Goal: Transaction & Acquisition: Purchase product/service

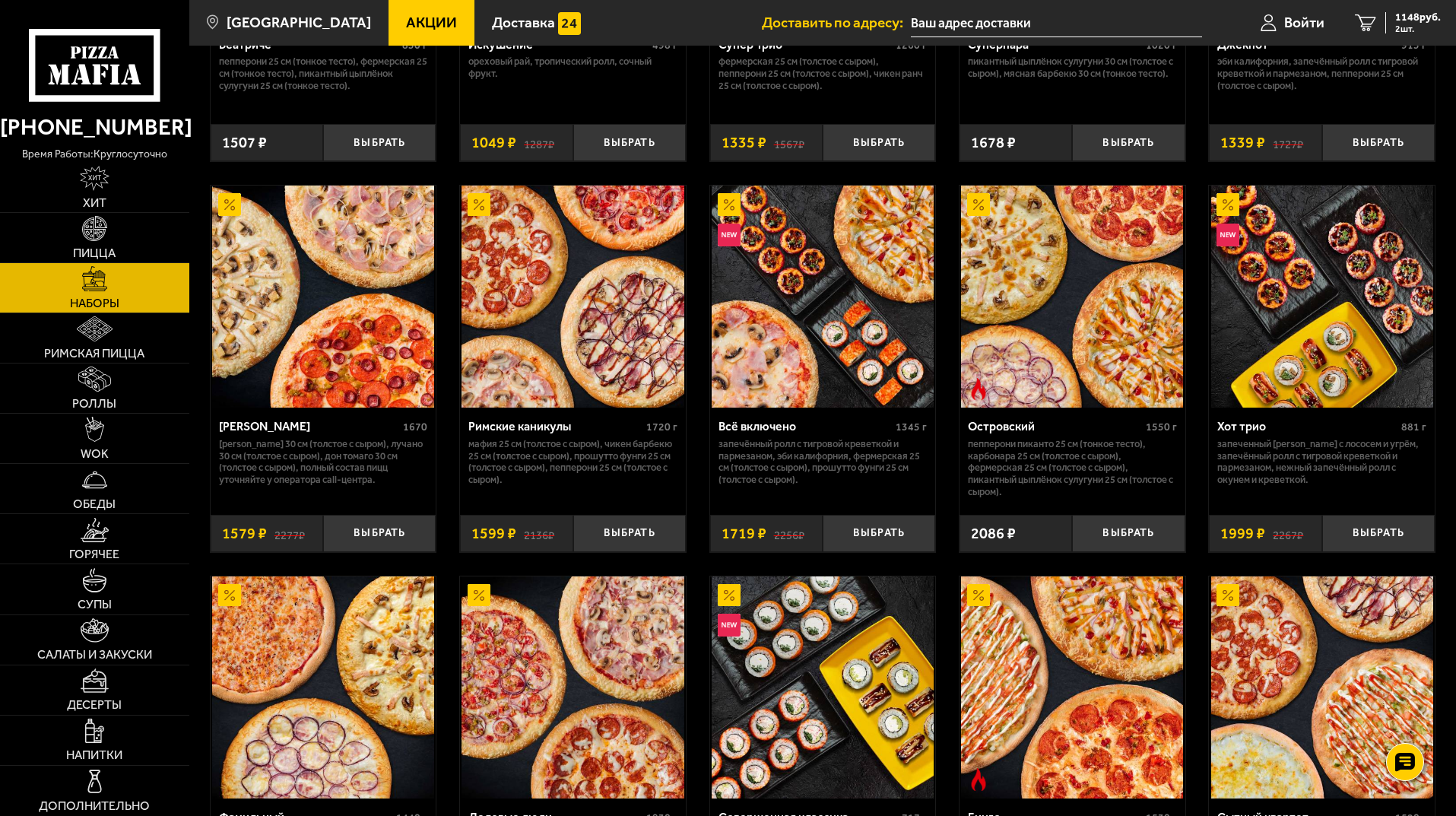
scroll to position [912, 0]
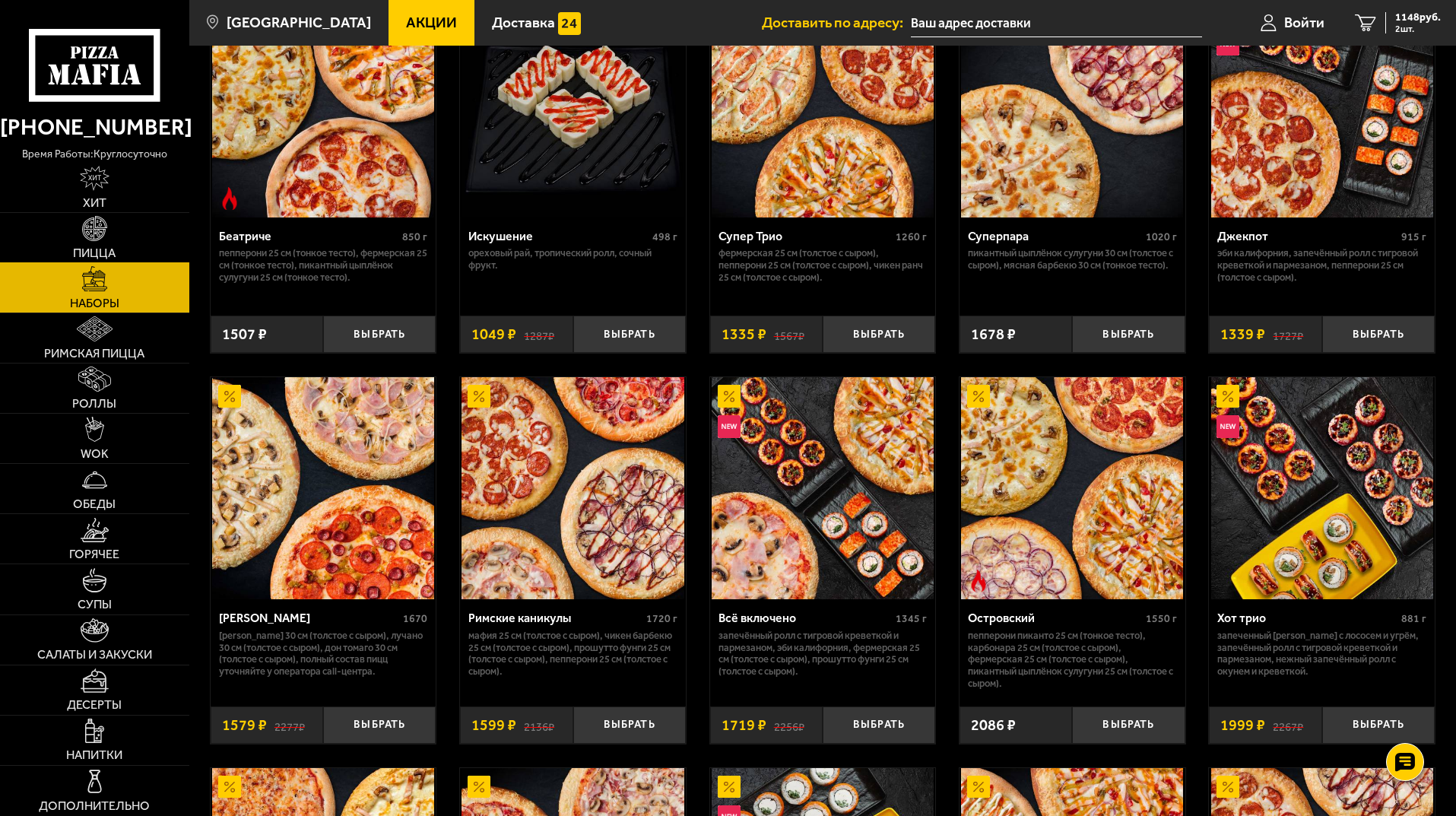
click at [100, 240] on img at bounding box center [95, 229] width 25 height 25
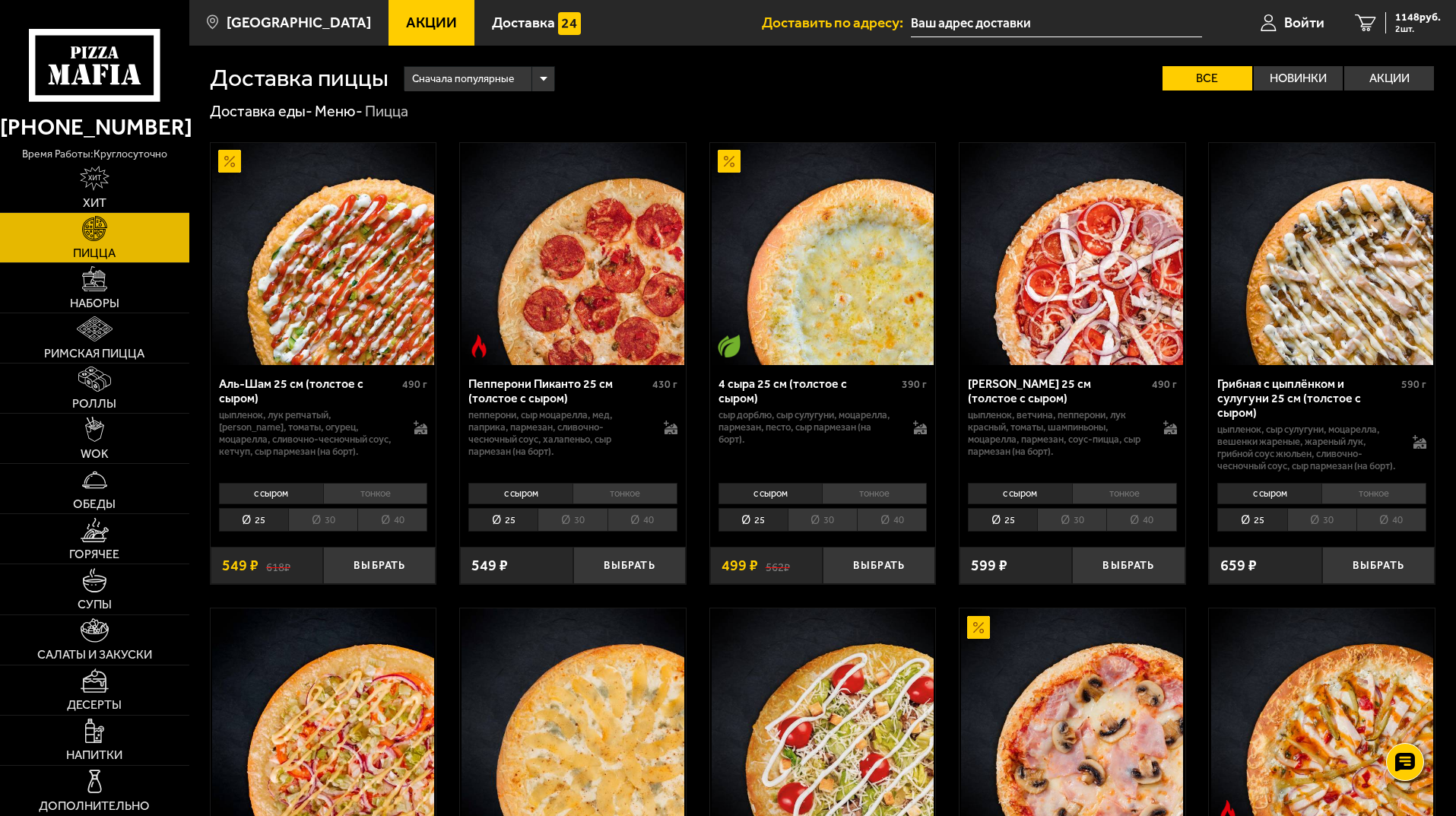
click at [40, 52] on icon at bounding box center [95, 65] width 131 height 72
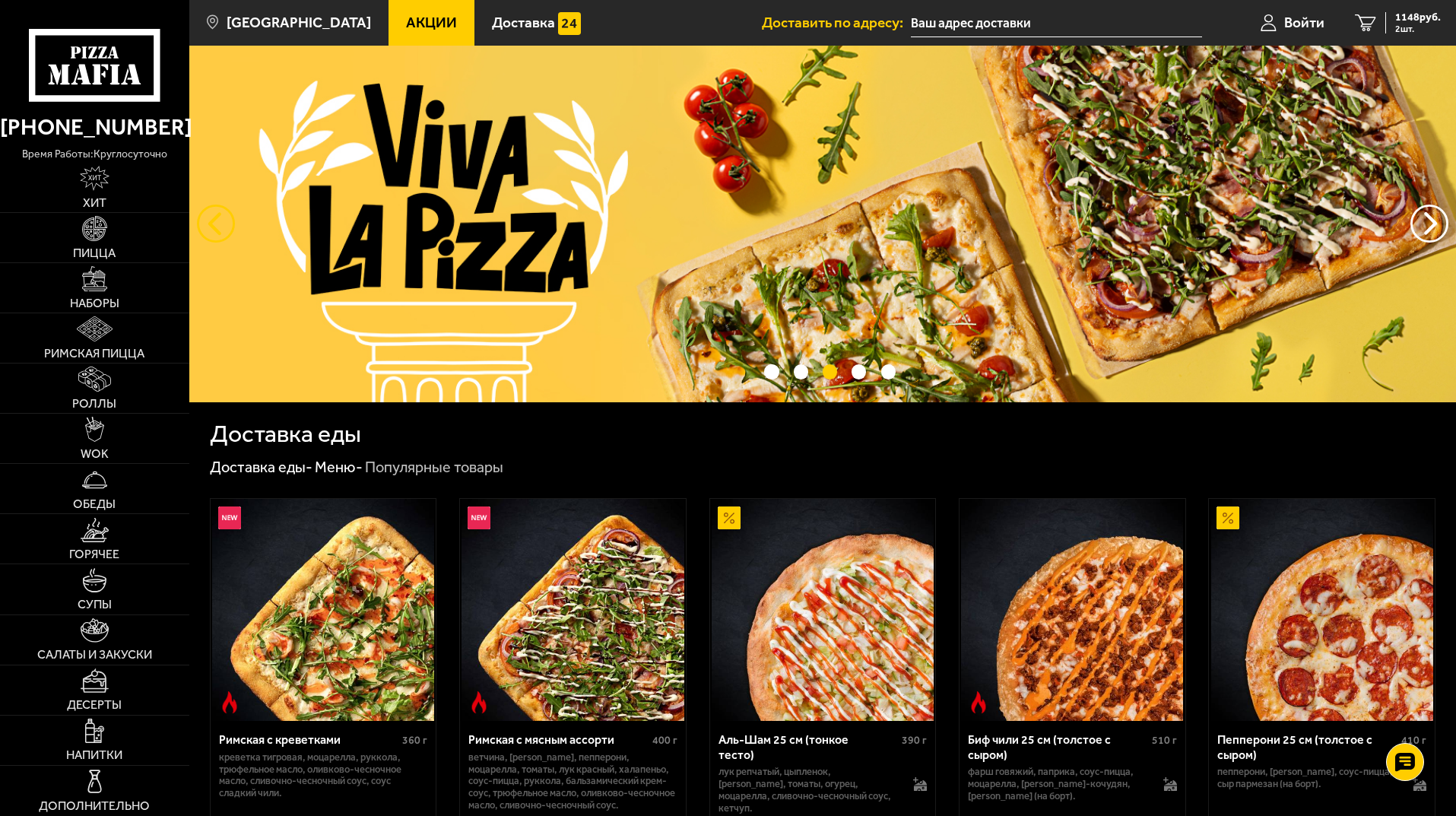
click at [215, 223] on button "следующий" at bounding box center [216, 224] width 38 height 38
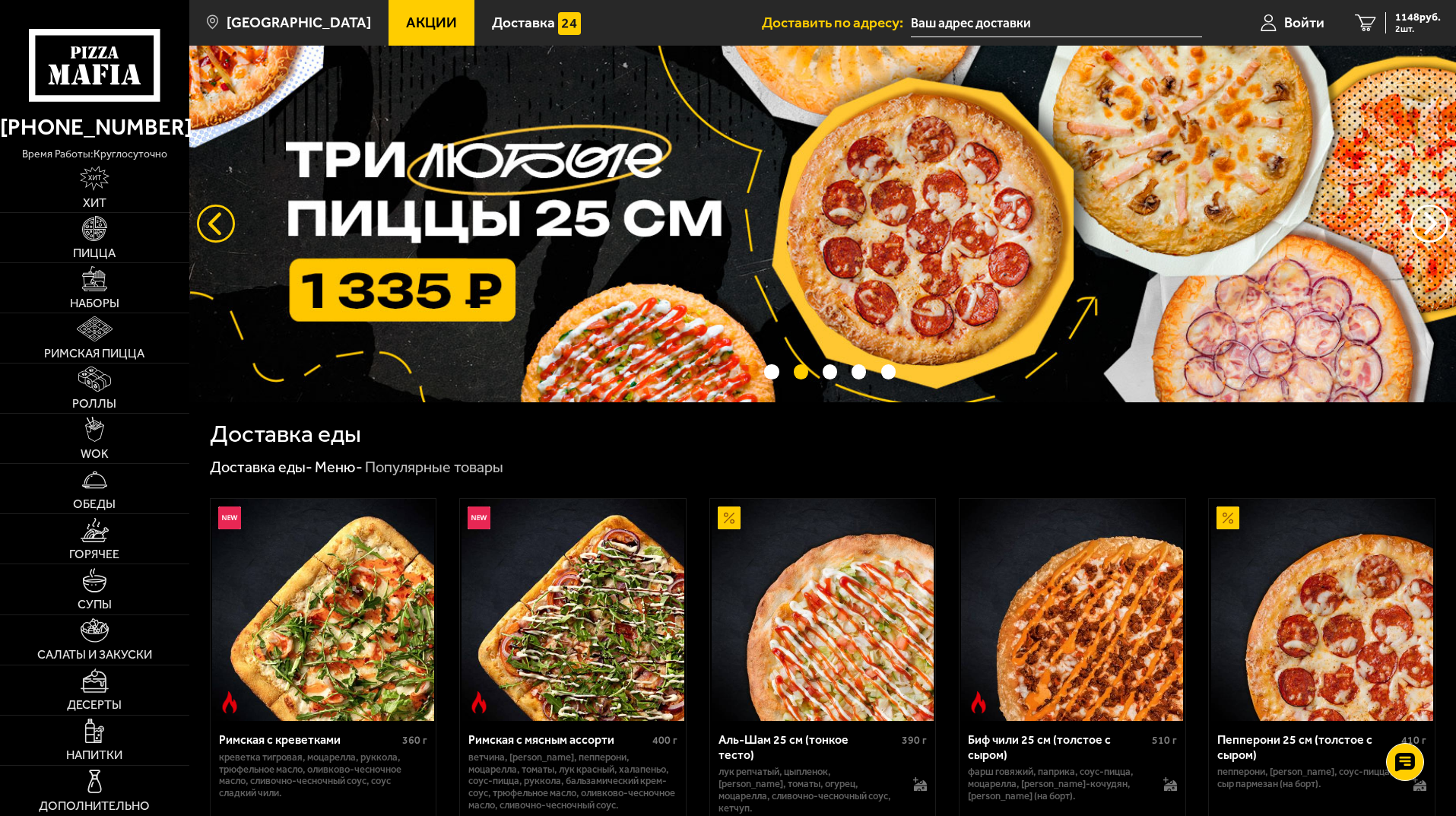
click at [215, 223] on button "следующий" at bounding box center [216, 224] width 38 height 38
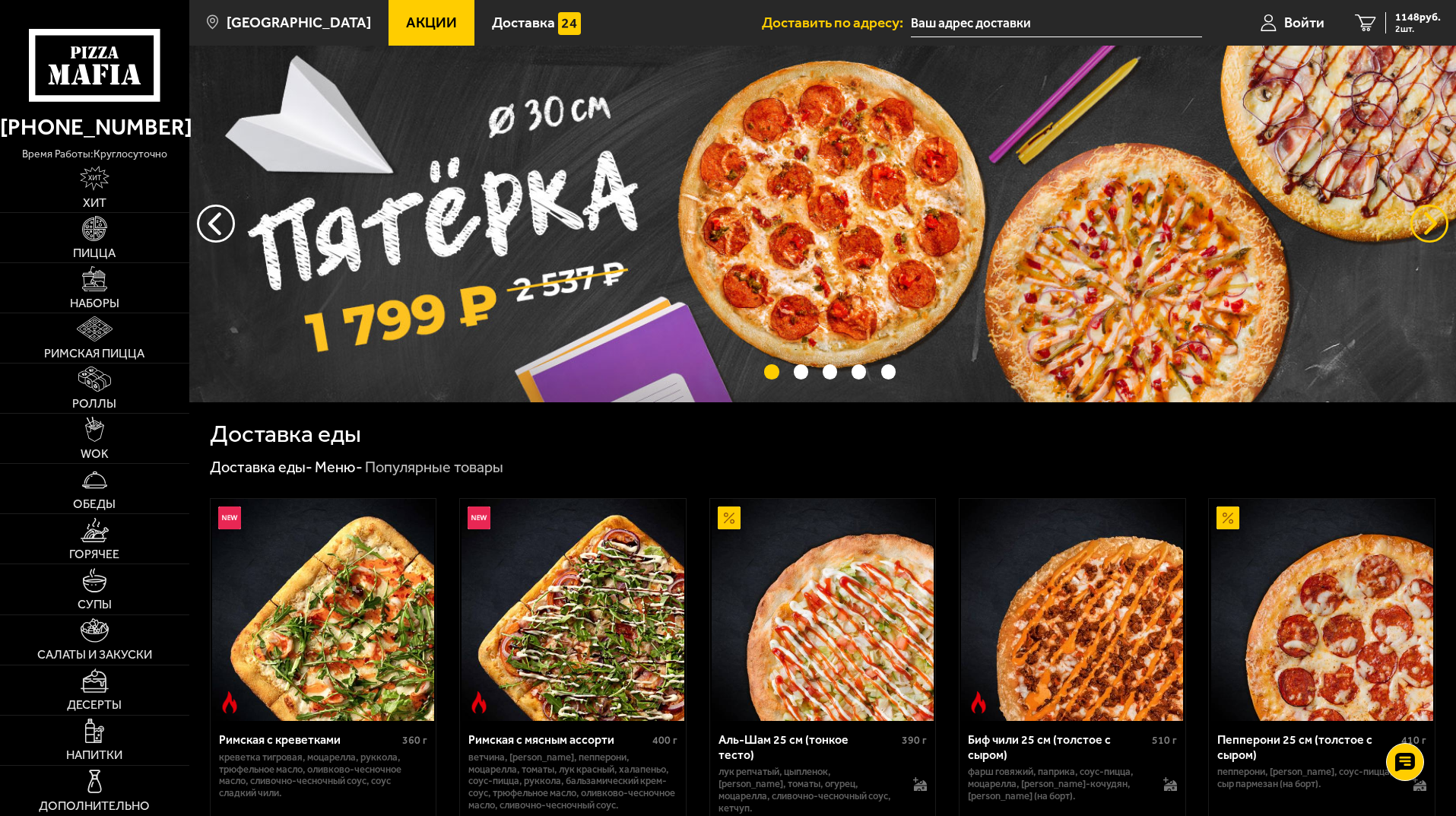
click at [1440, 221] on button "предыдущий" at bounding box center [1430, 224] width 38 height 38
click at [109, 297] on span "Наборы" at bounding box center [95, 303] width 49 height 12
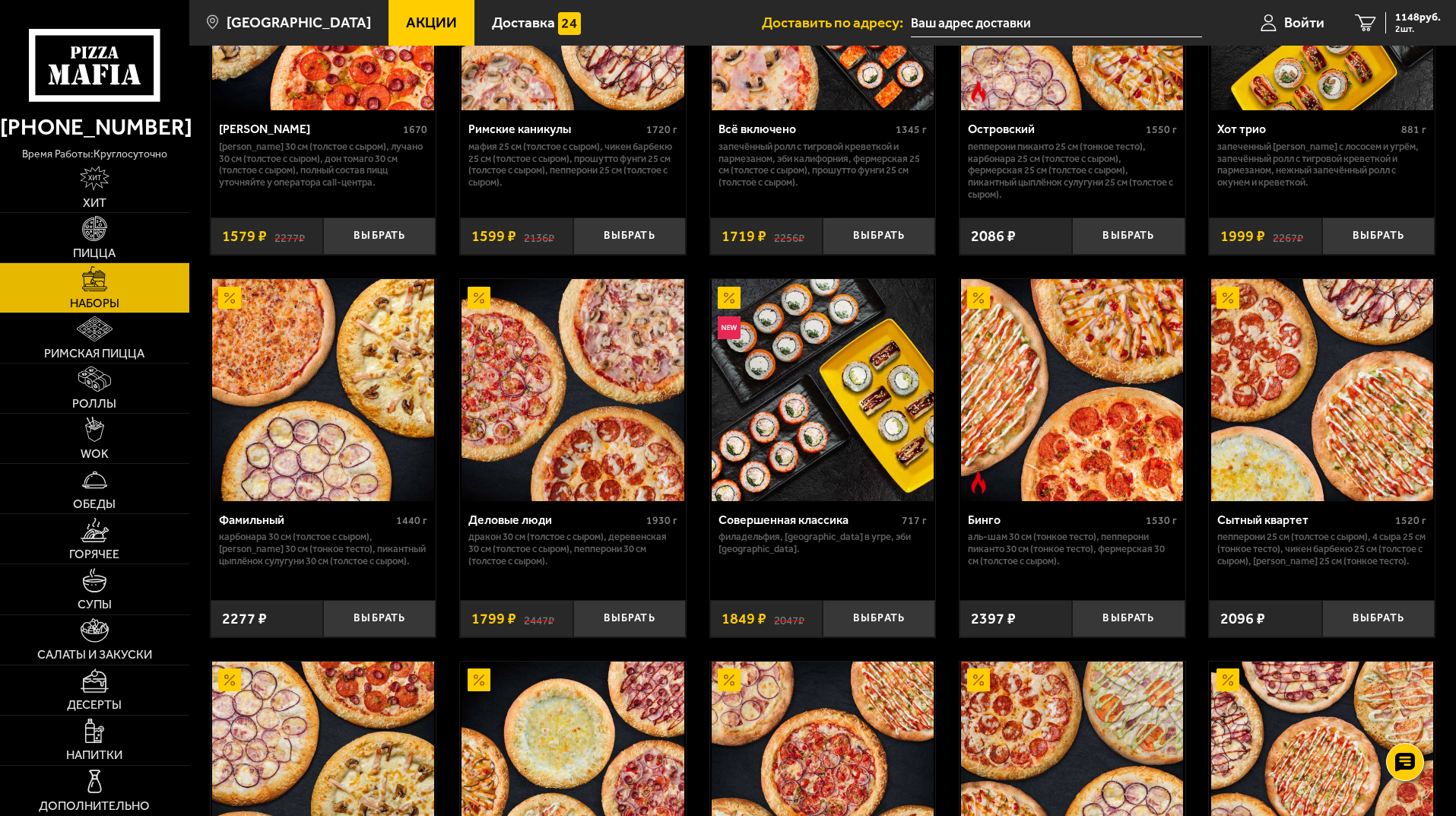
scroll to position [1673, 0]
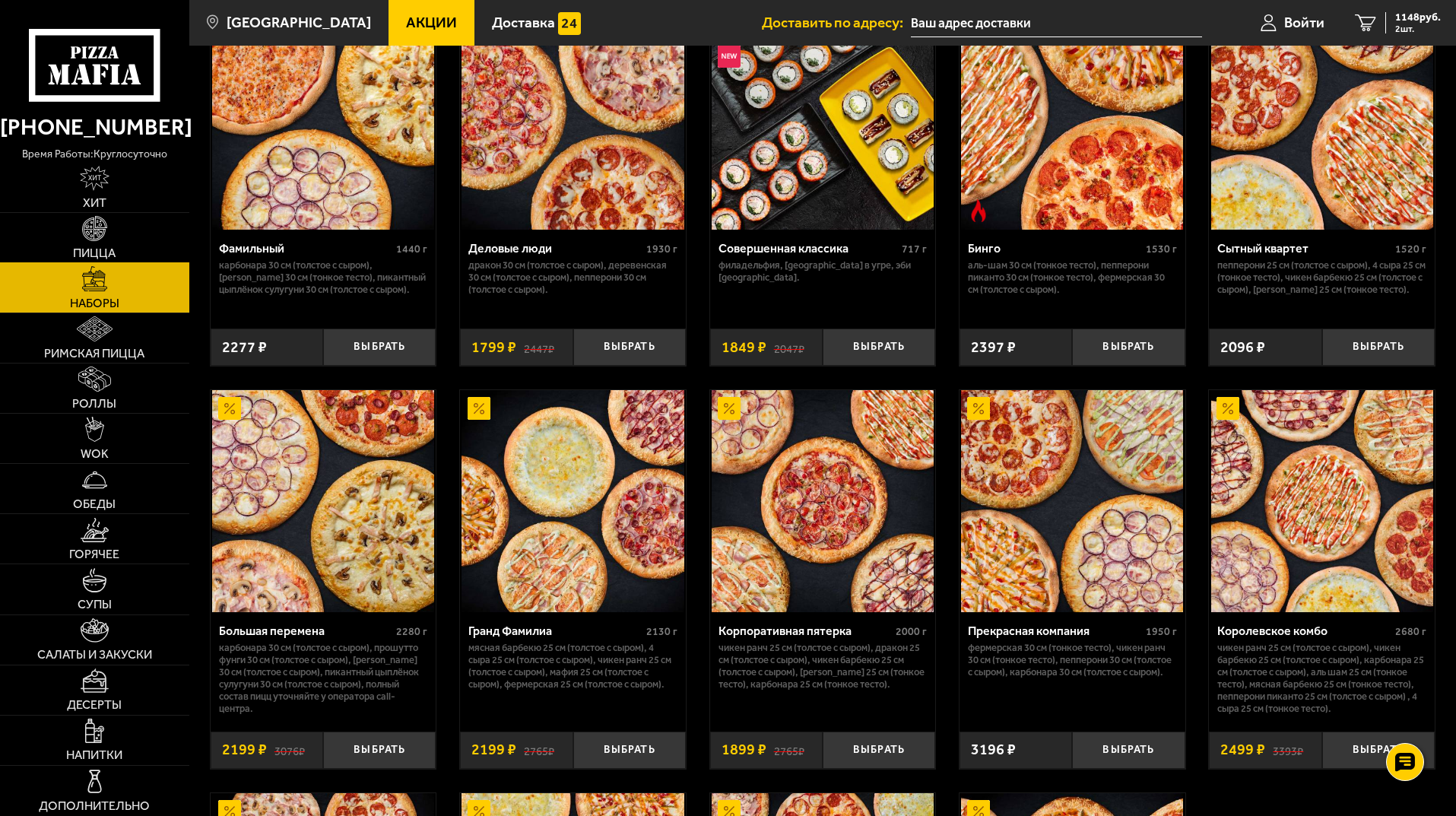
click at [107, 222] on img at bounding box center [95, 229] width 25 height 25
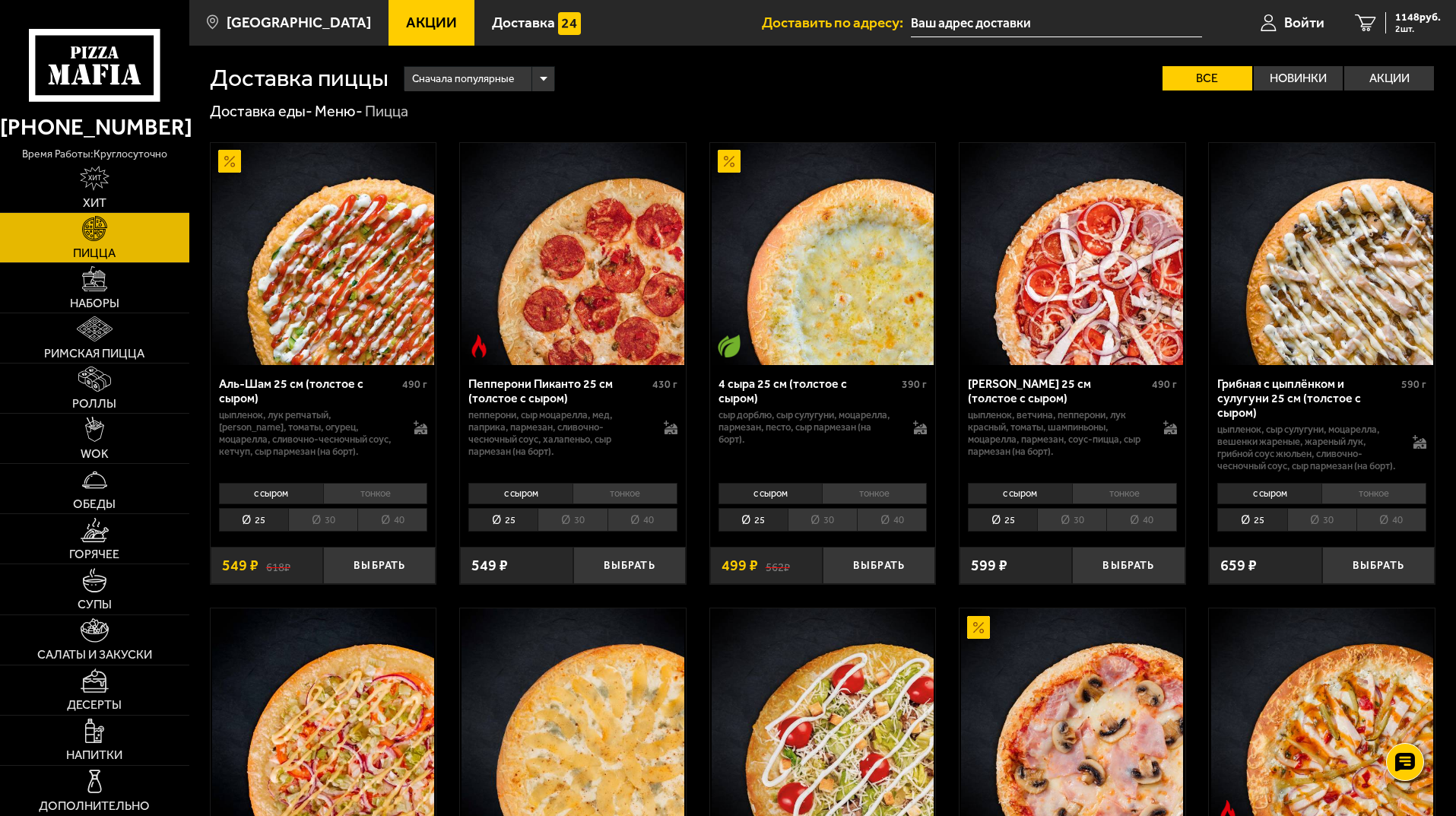
click at [72, 41] on icon at bounding box center [95, 65] width 131 height 72
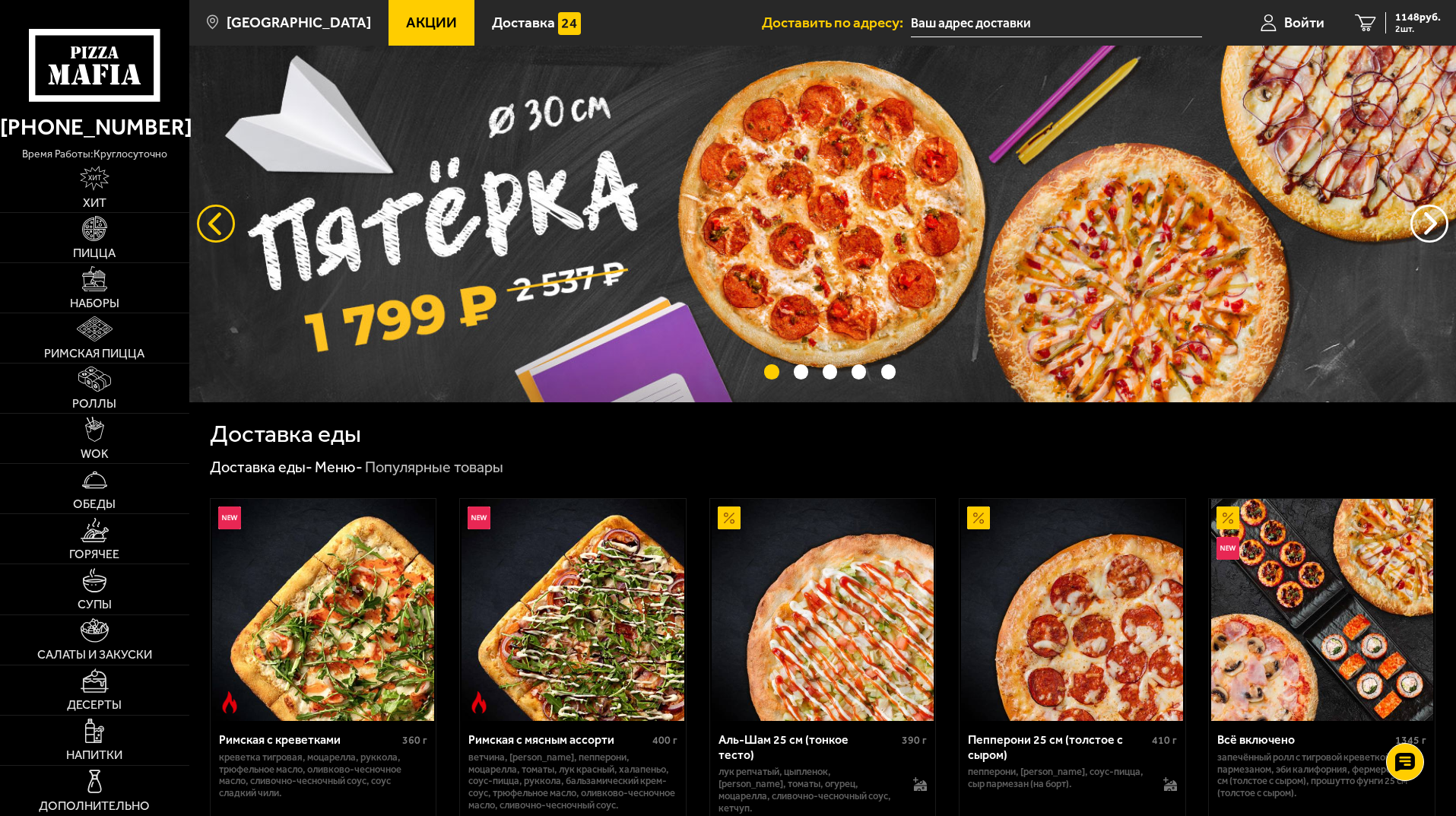
click at [225, 218] on button "следующий" at bounding box center [216, 224] width 38 height 38
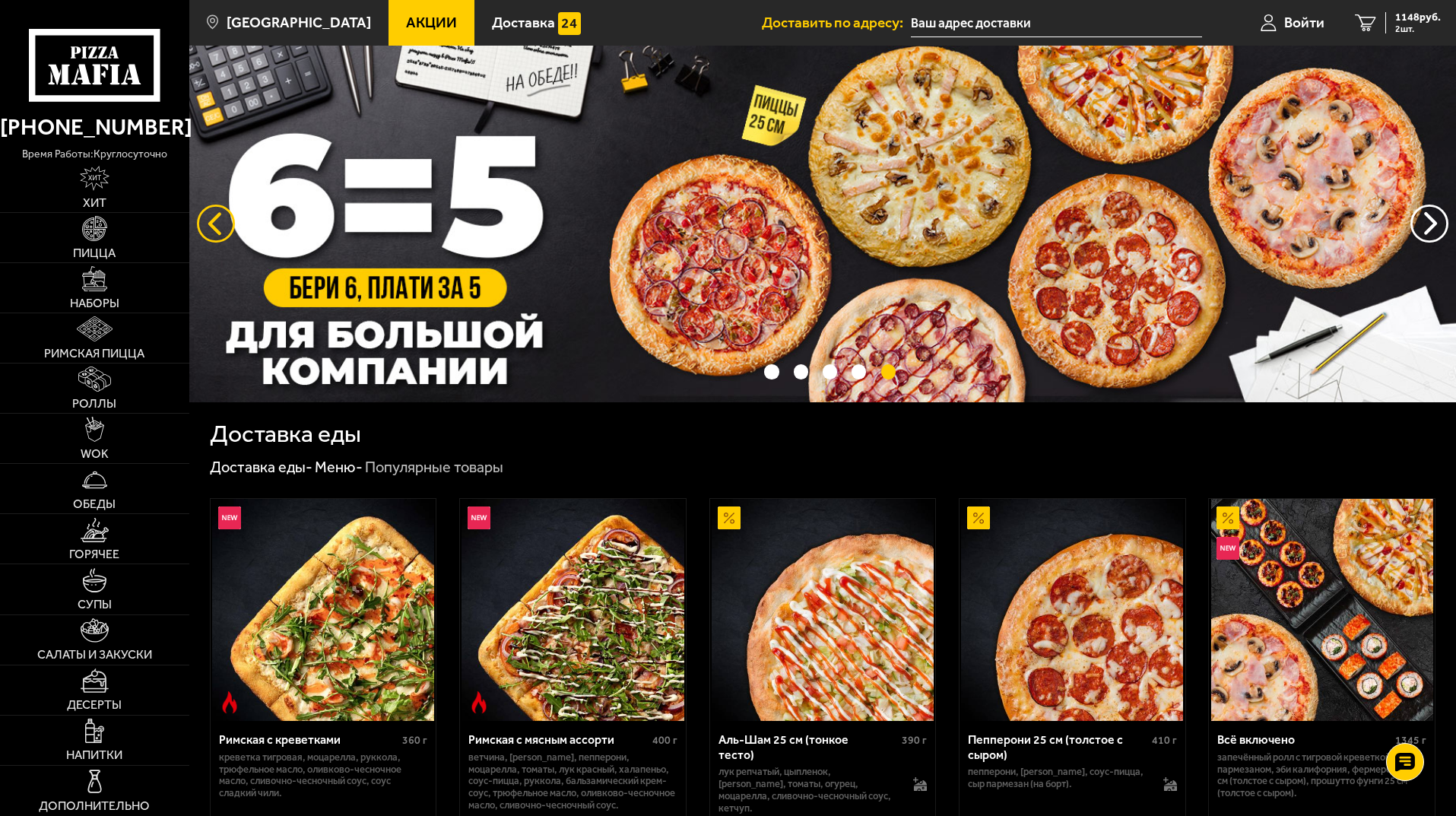
click at [225, 218] on button "следующий" at bounding box center [216, 224] width 38 height 38
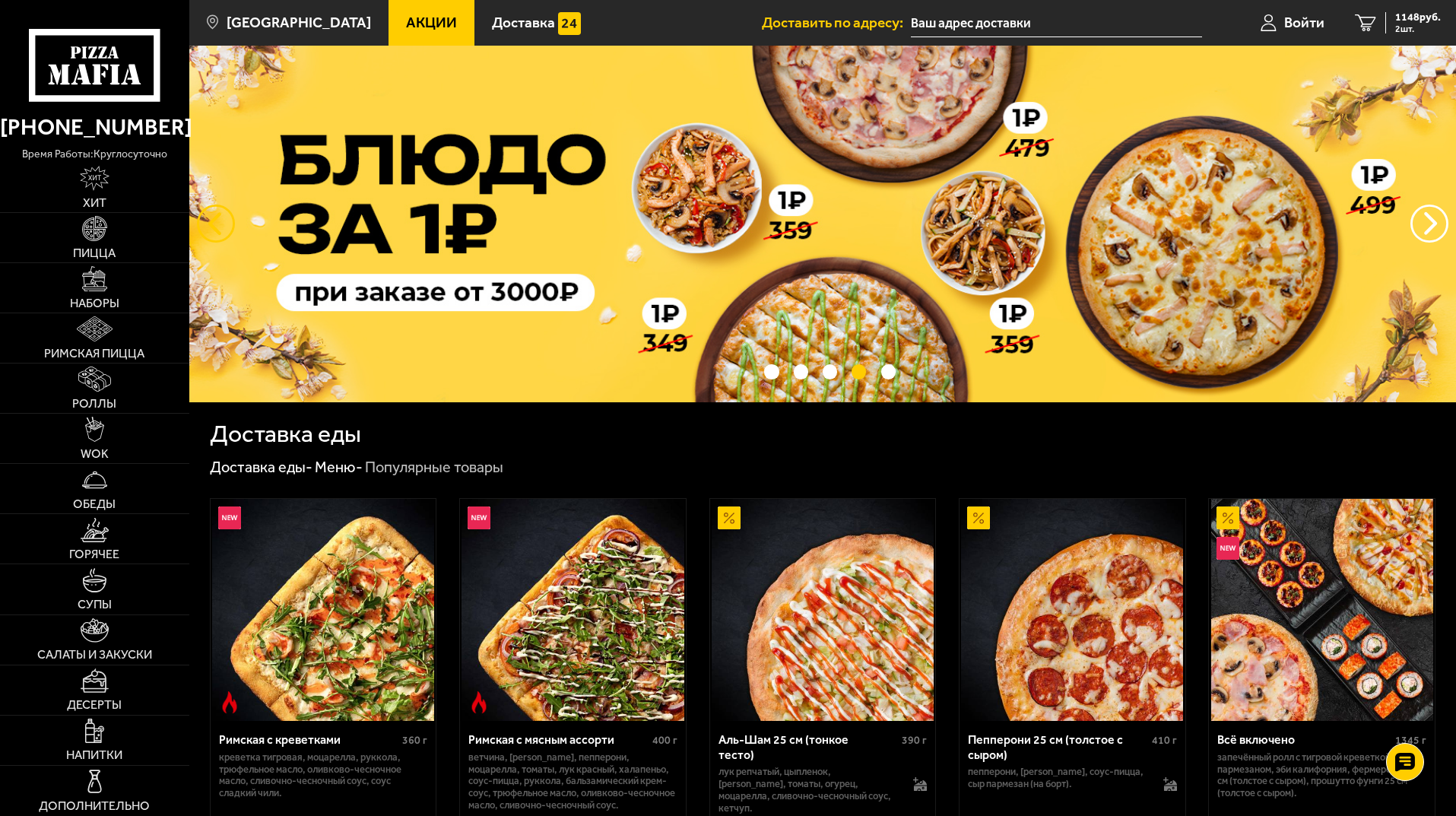
click at [225, 218] on button "следующий" at bounding box center [216, 224] width 38 height 38
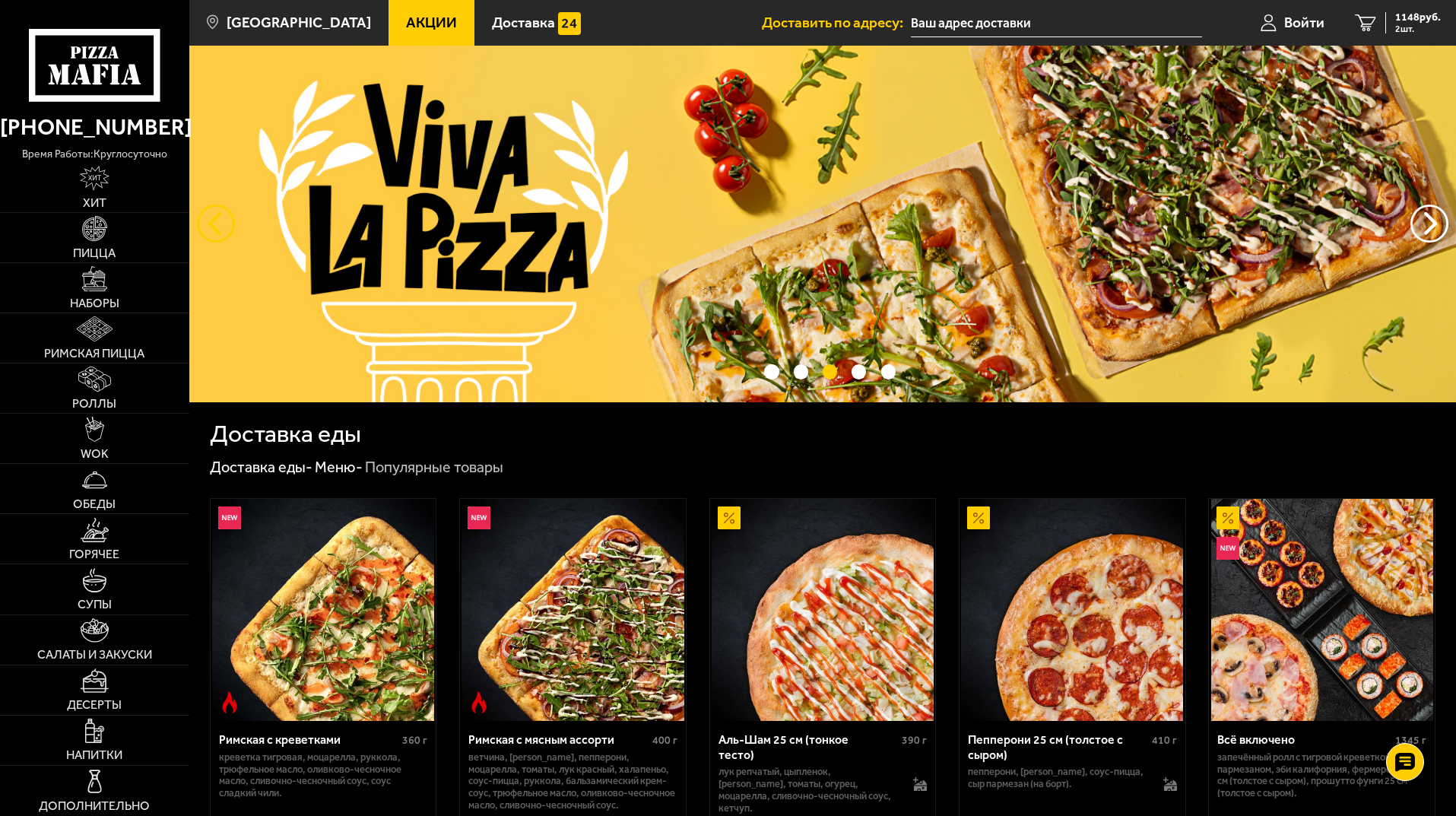
click at [225, 218] on button "следующий" at bounding box center [216, 224] width 38 height 38
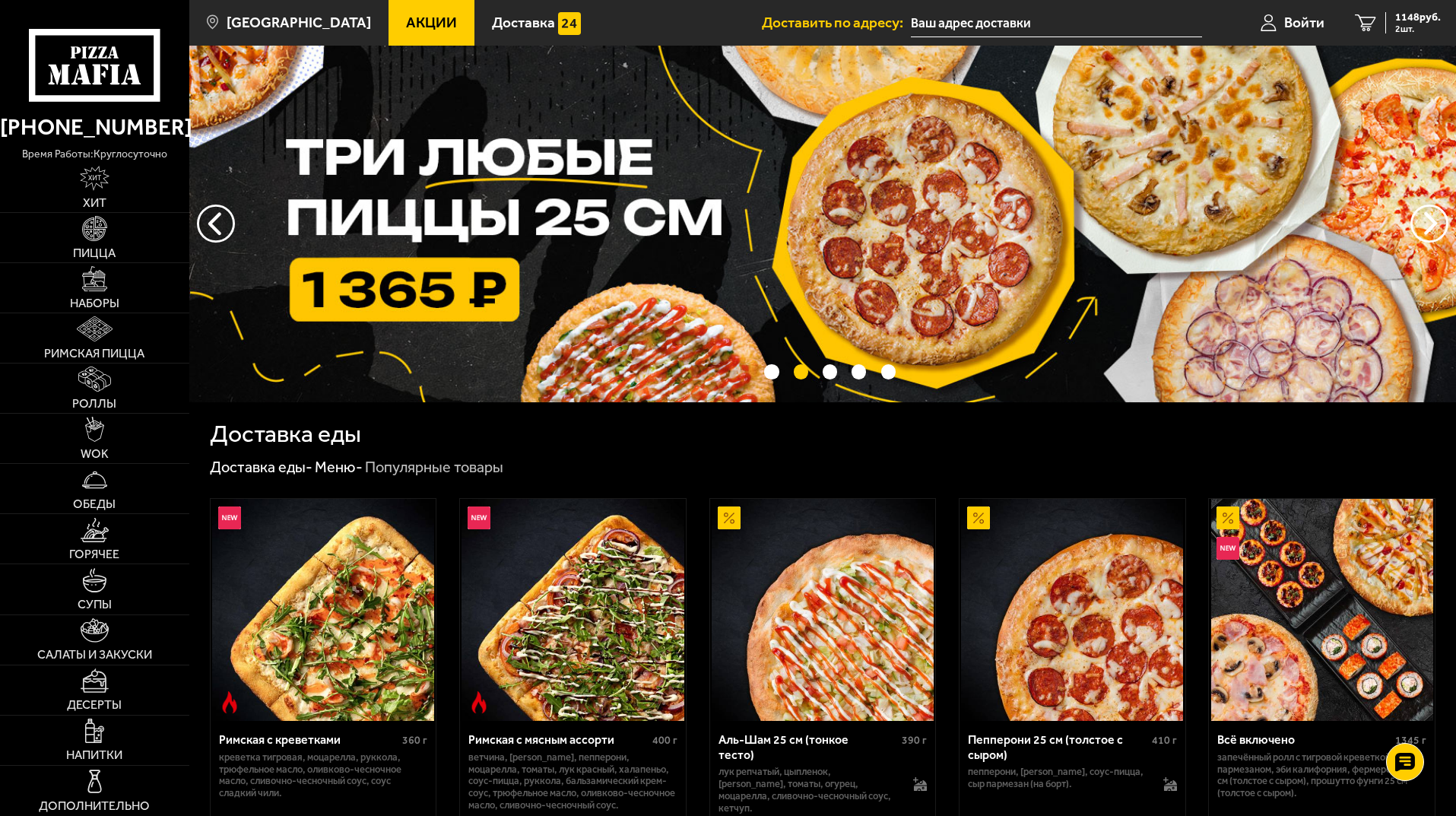
click at [754, 208] on img at bounding box center [823, 224] width 1267 height 356
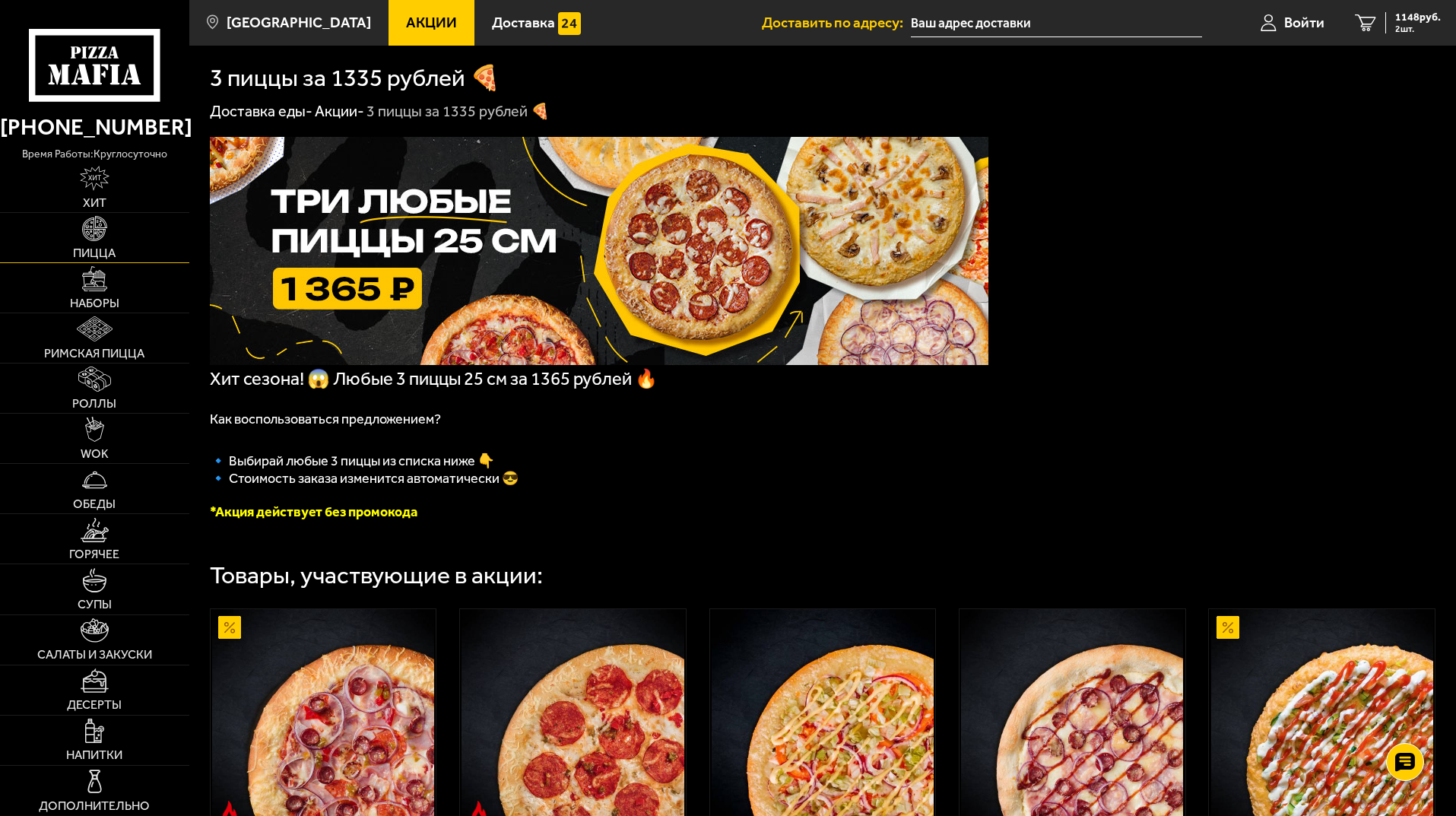
click at [105, 251] on span "Пицца" at bounding box center [94, 253] width 43 height 12
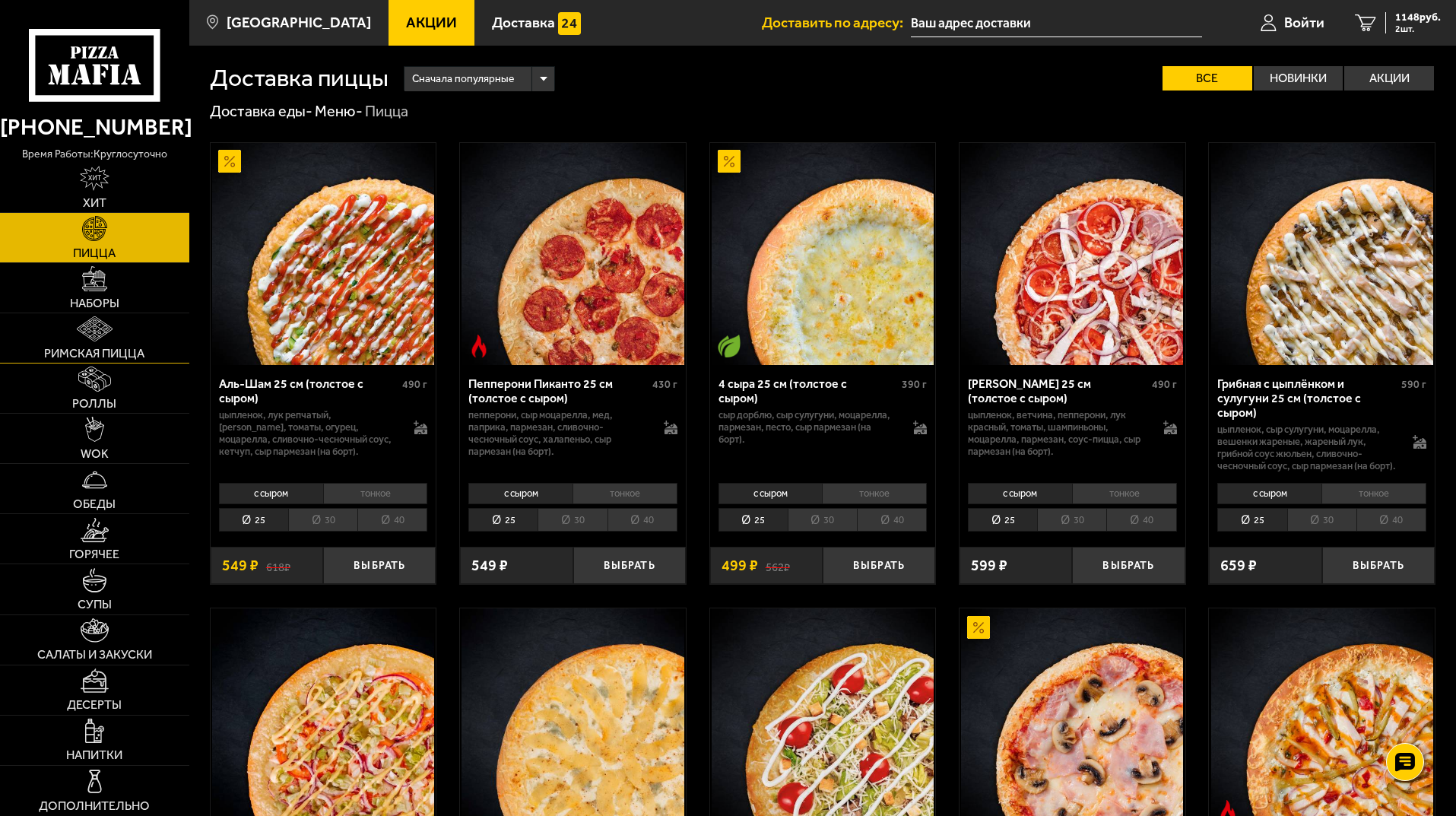
click at [132, 329] on link "Римская пицца" at bounding box center [95, 338] width 189 height 49
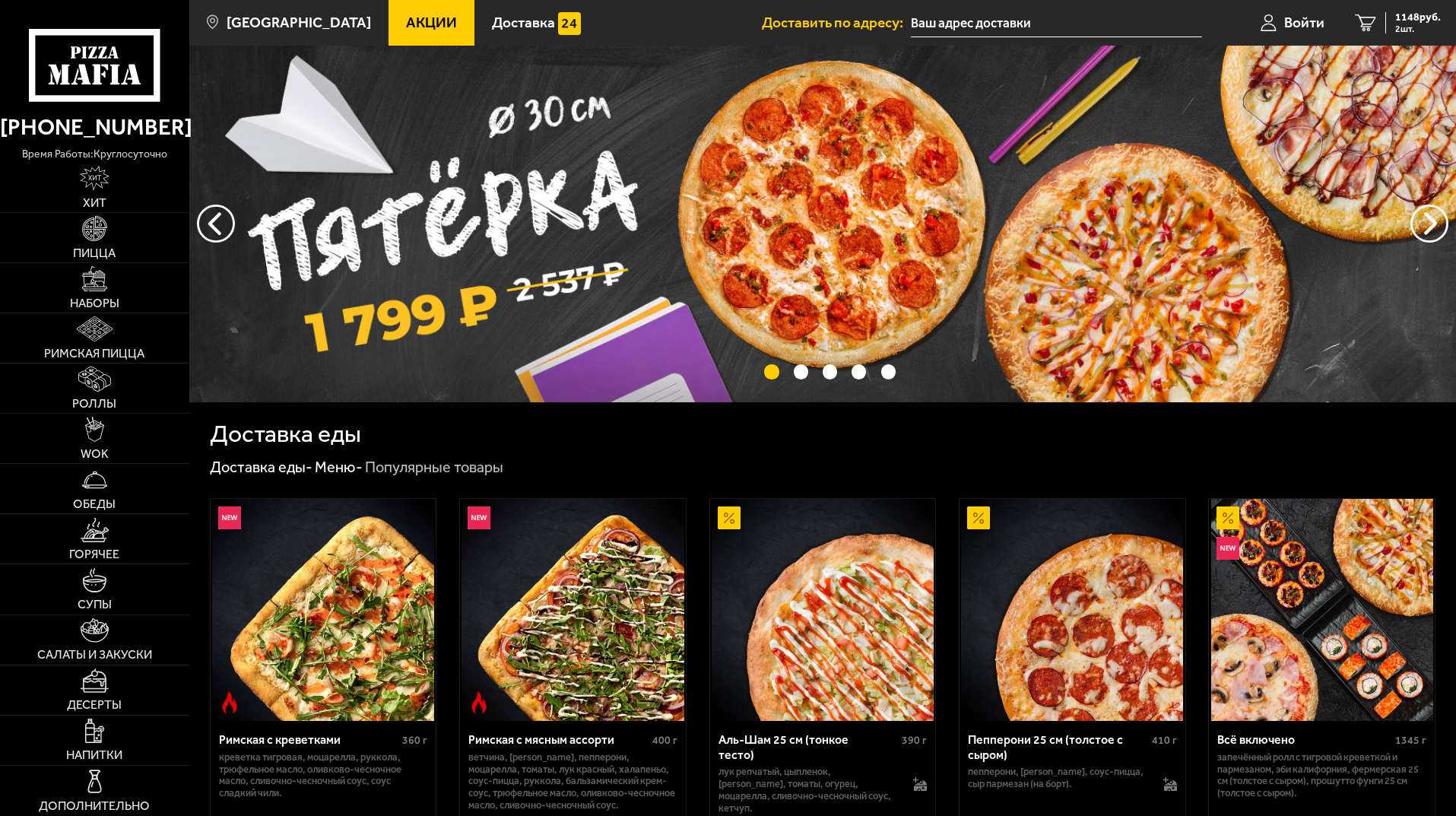
scroll to position [380, 0]
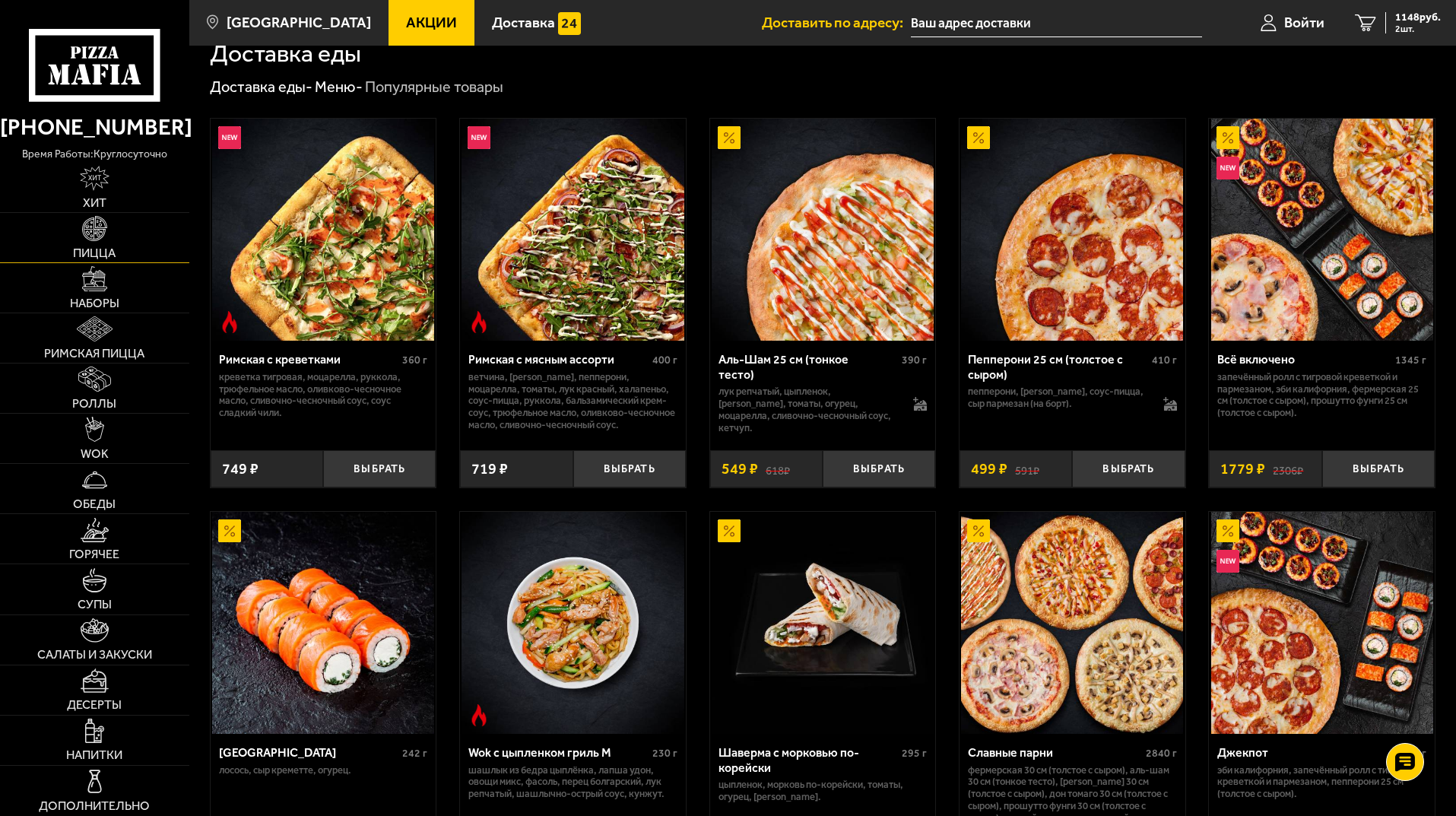
click at [102, 224] on img at bounding box center [95, 229] width 25 height 25
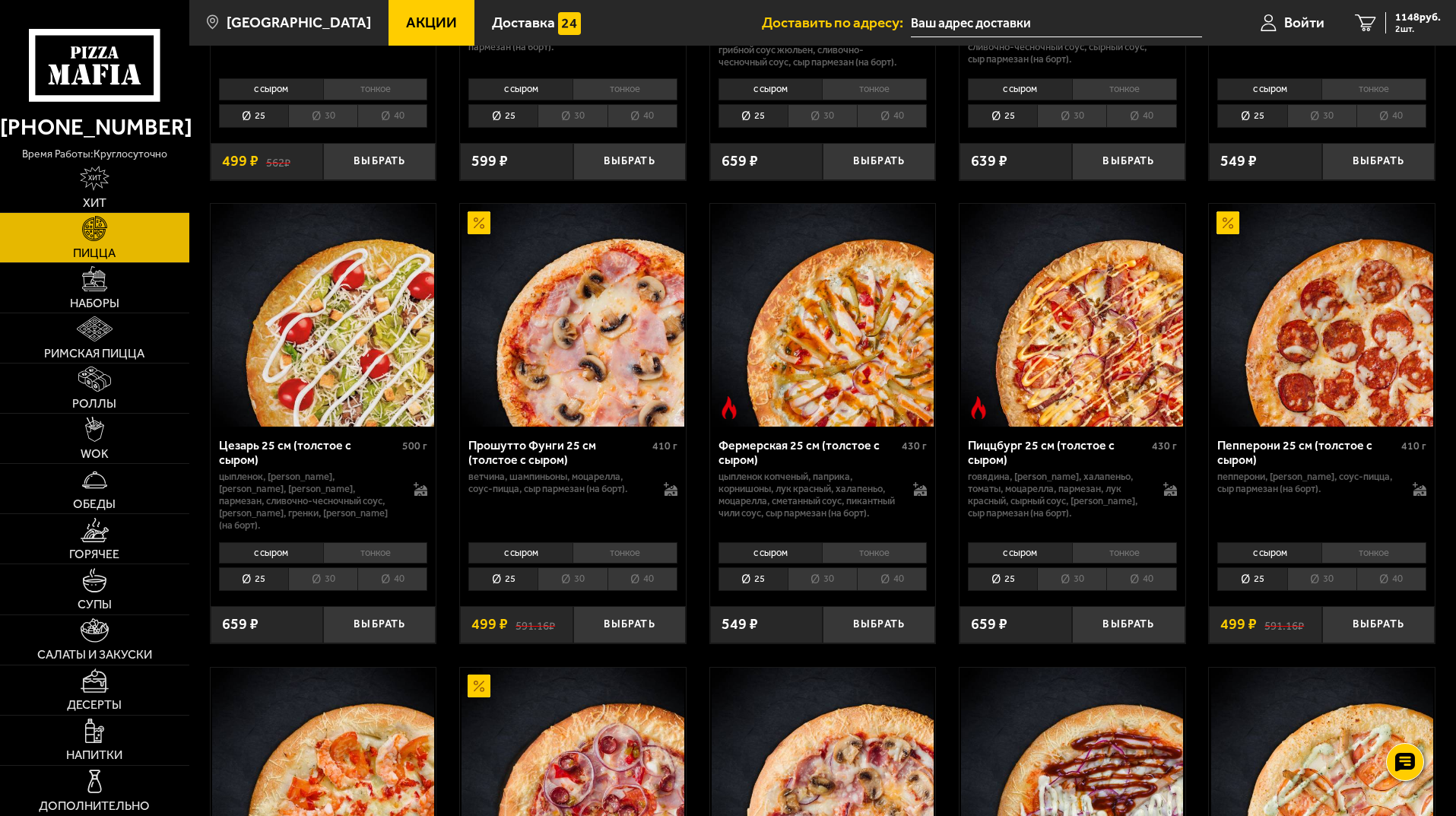
scroll to position [4637, 0]
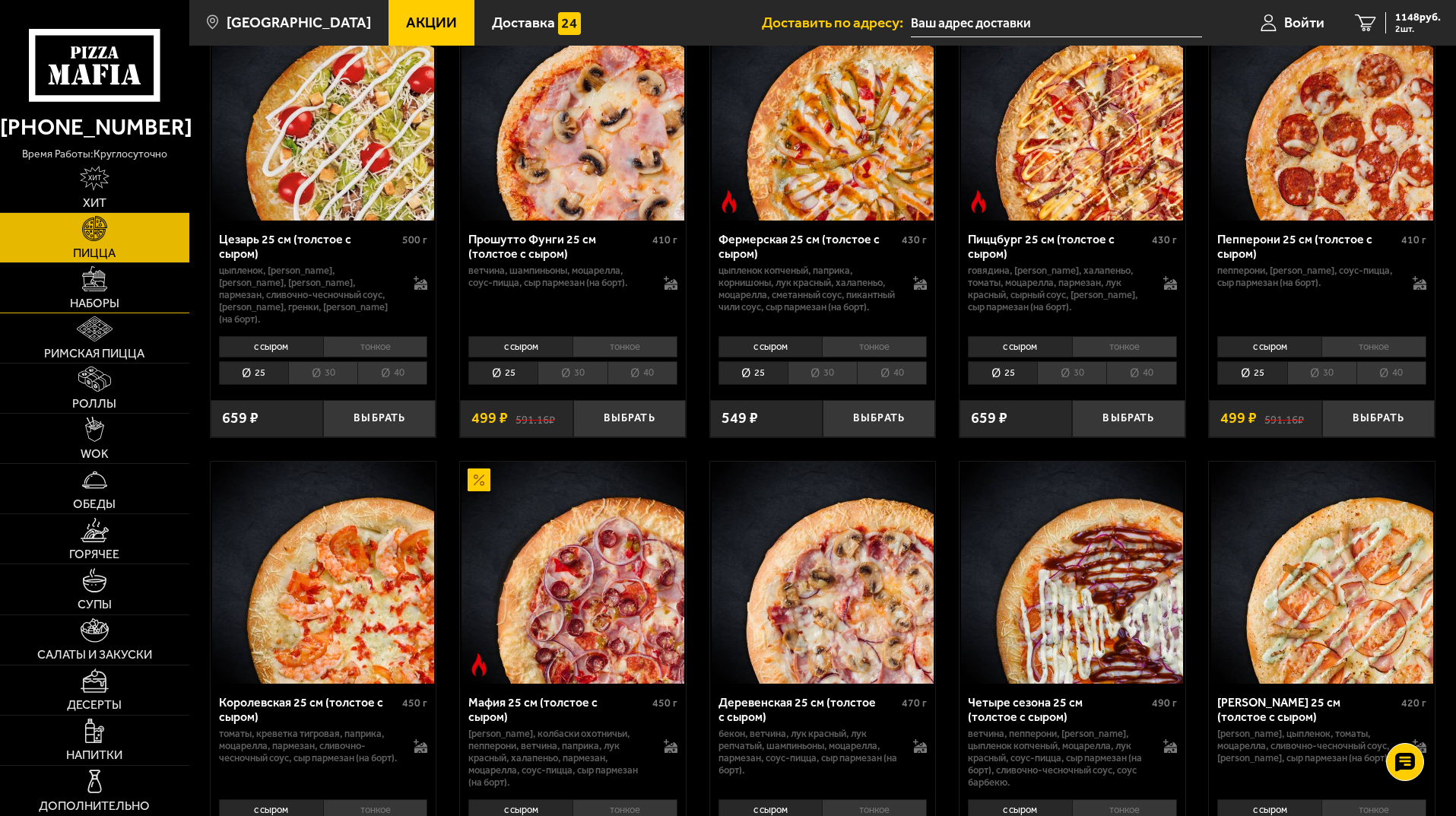
click at [107, 284] on img at bounding box center [95, 279] width 25 height 25
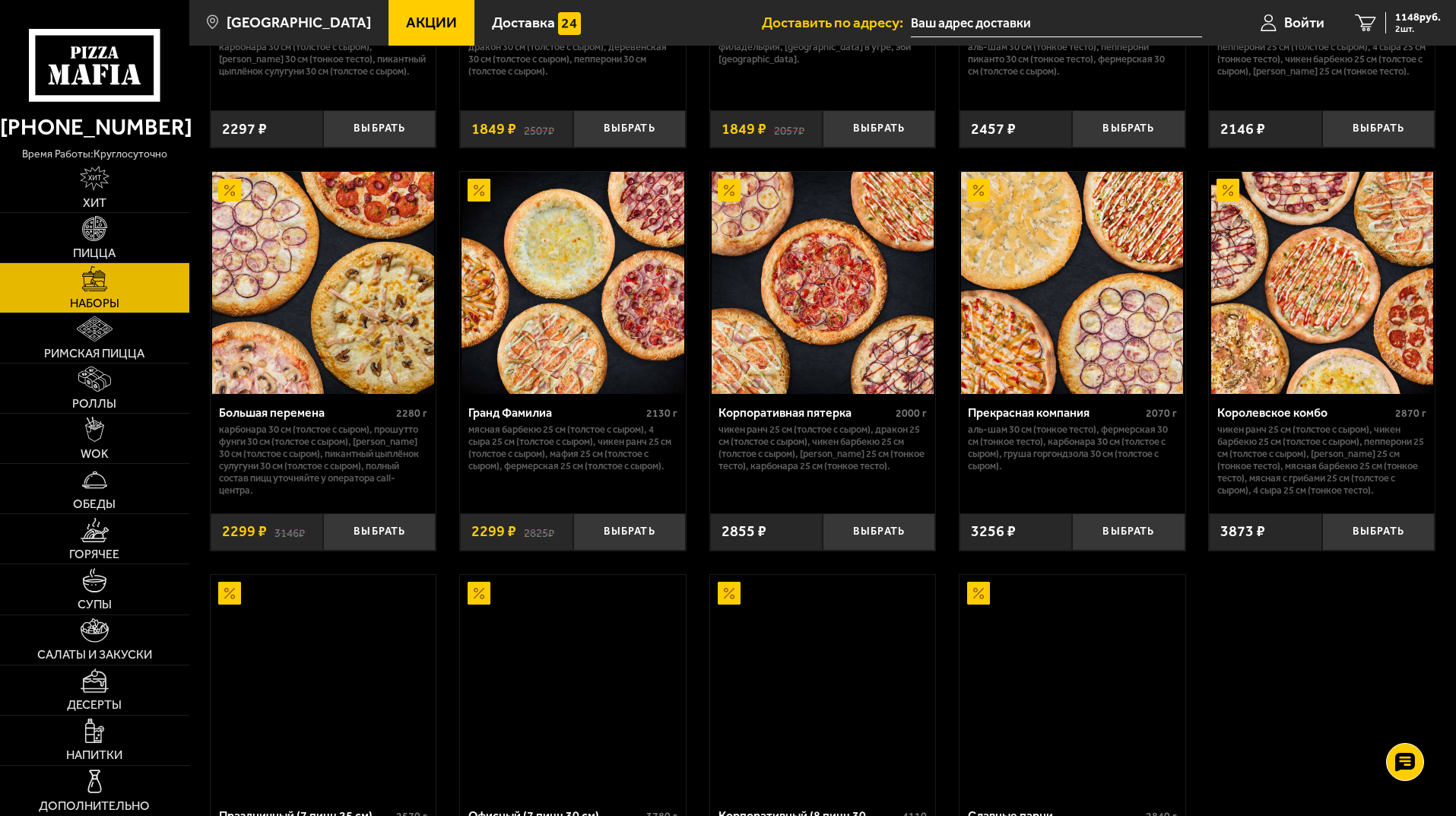
scroll to position [2053, 0]
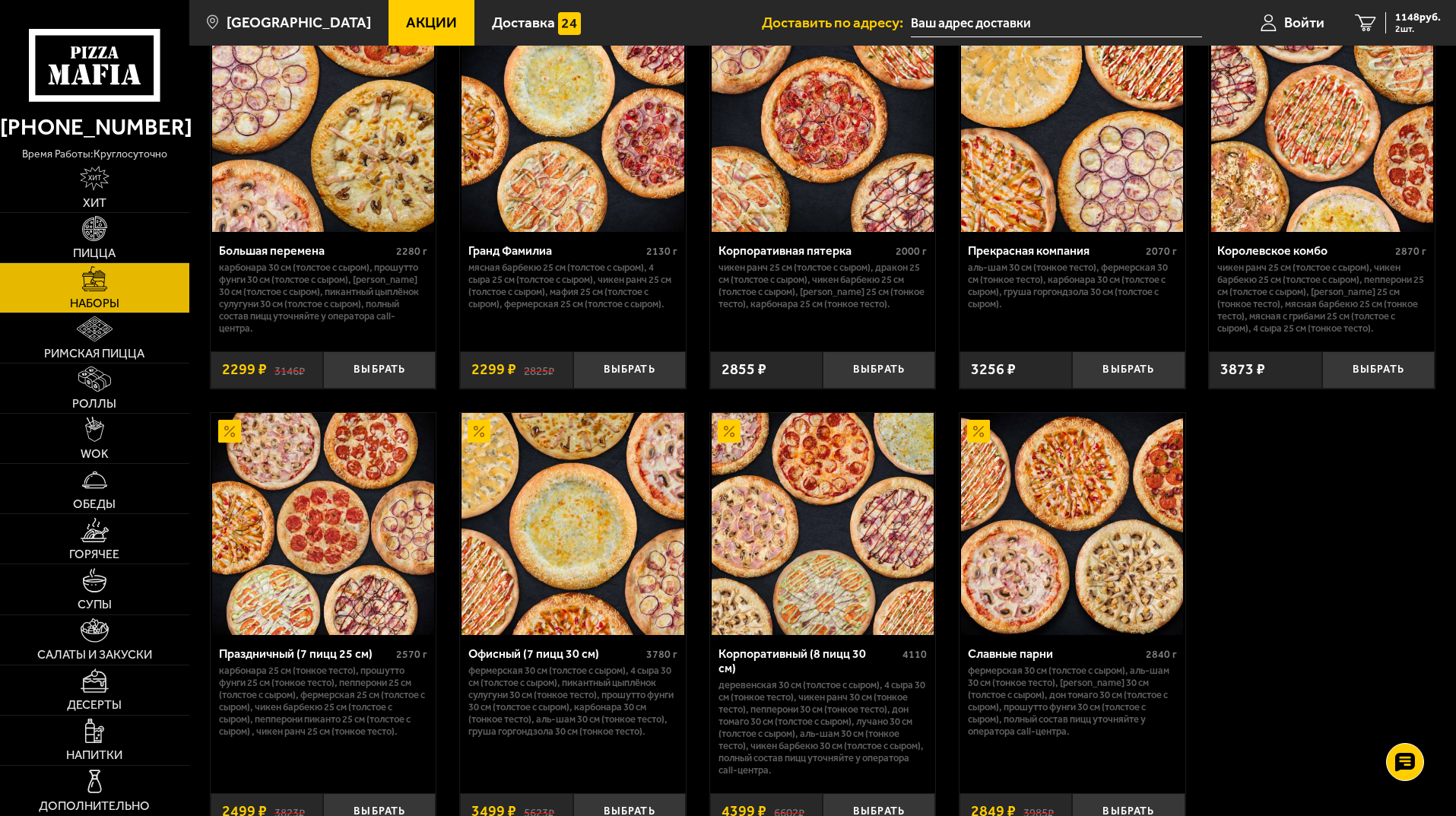
click at [406, 21] on span "Акции" at bounding box center [432, 23] width 51 height 15
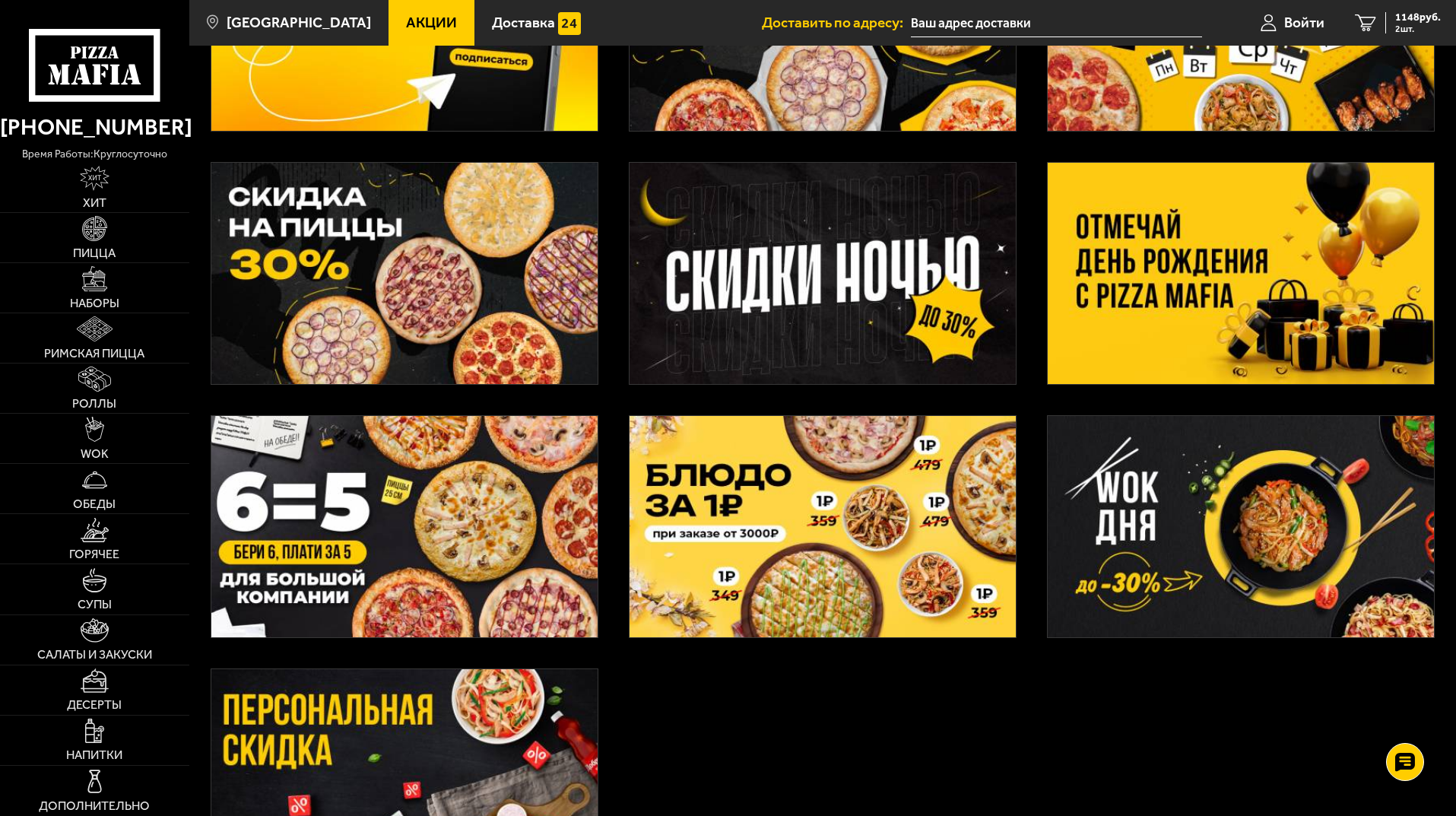
scroll to position [380, 0]
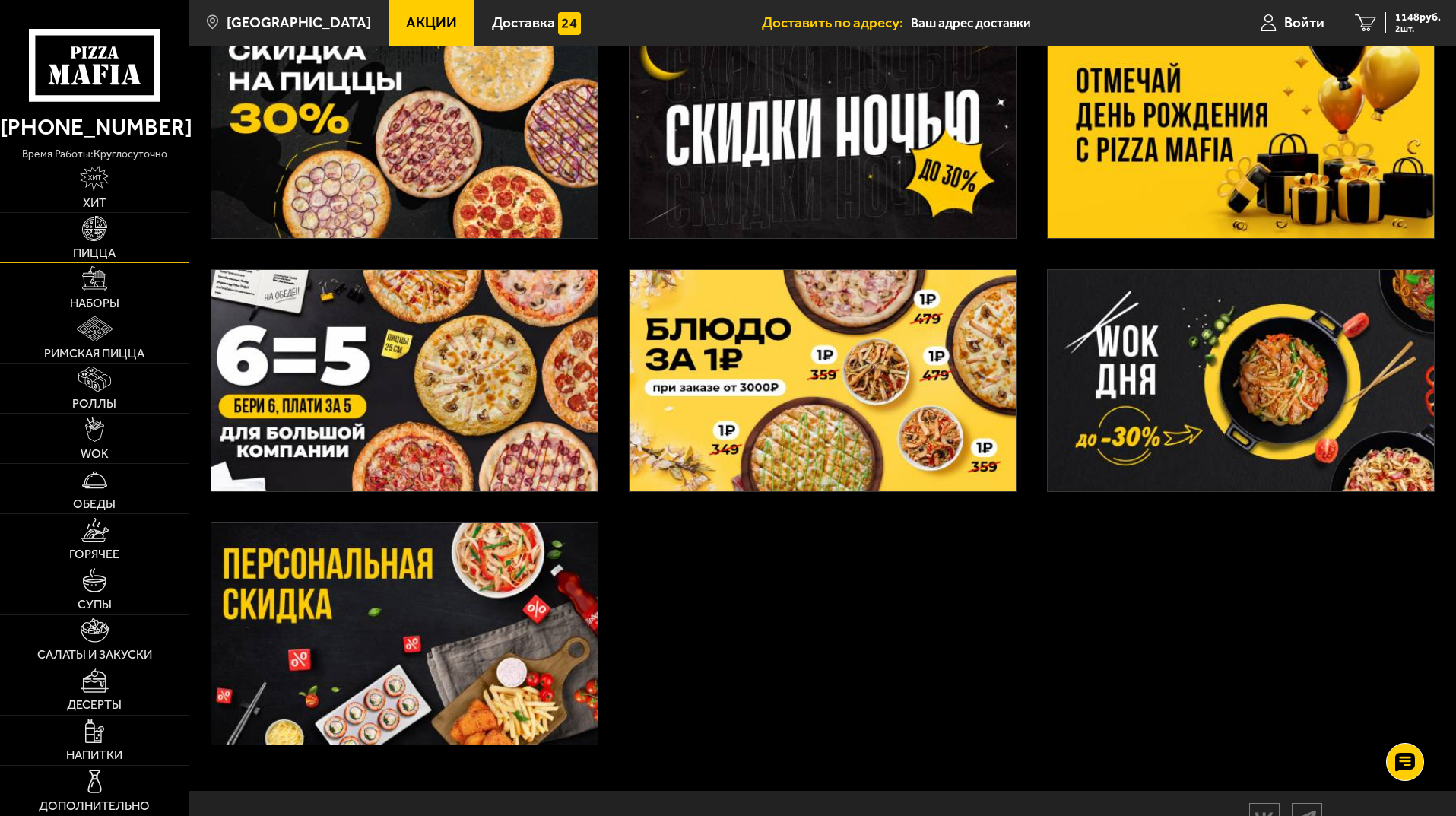
click at [106, 236] on img at bounding box center [95, 229] width 25 height 25
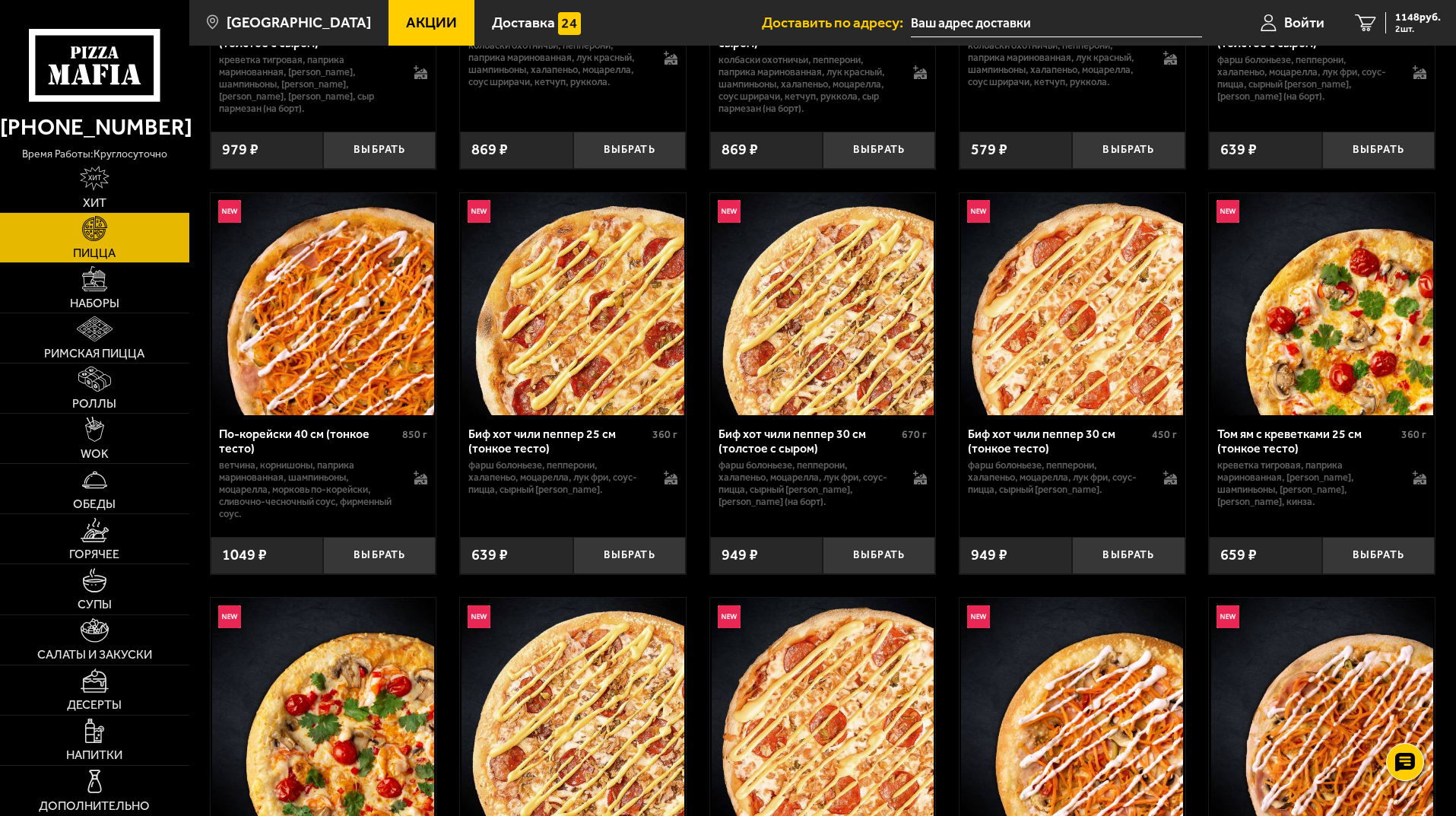
scroll to position [1140, 0]
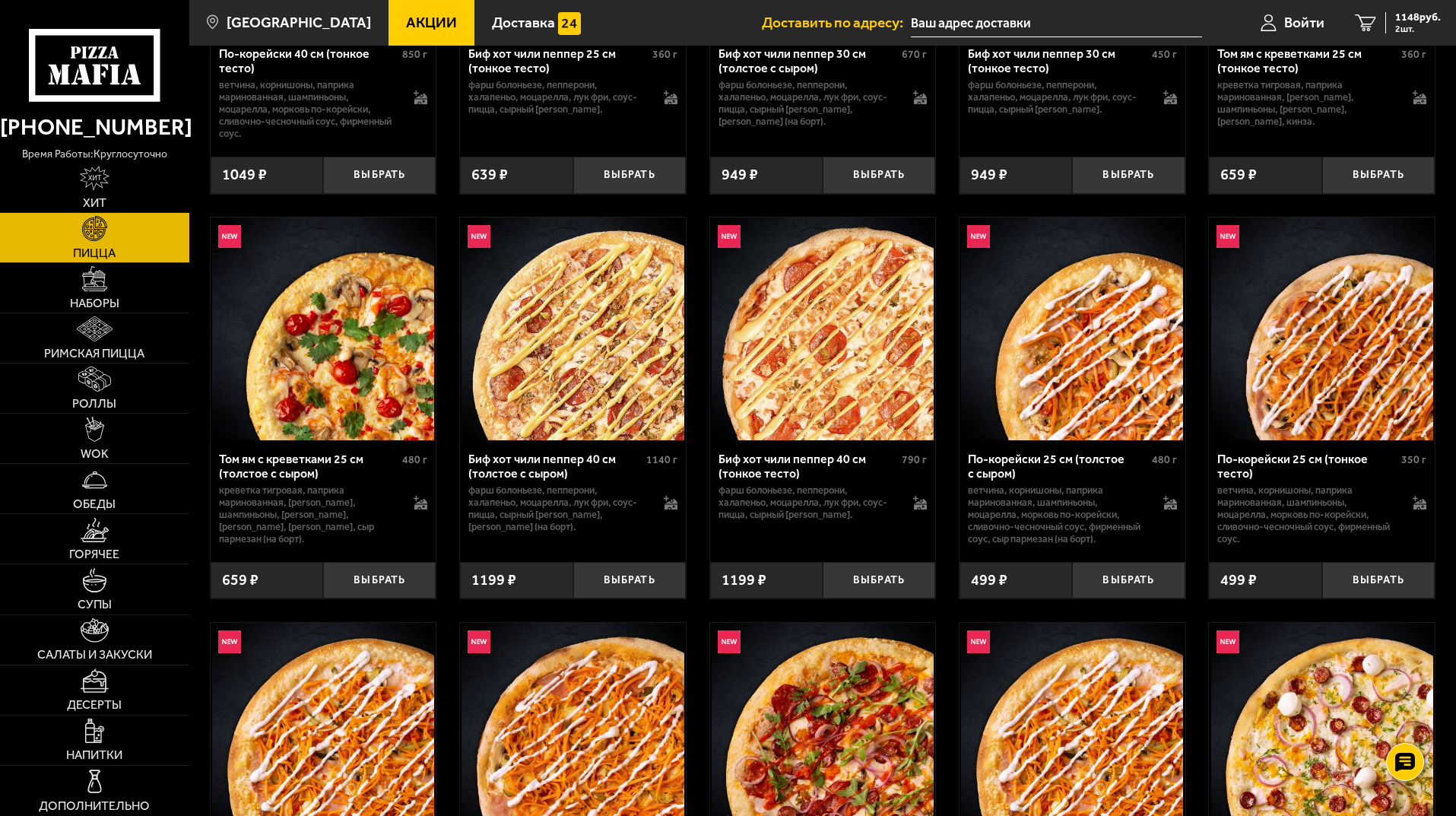
click at [99, 100] on use at bounding box center [95, 65] width 131 height 72
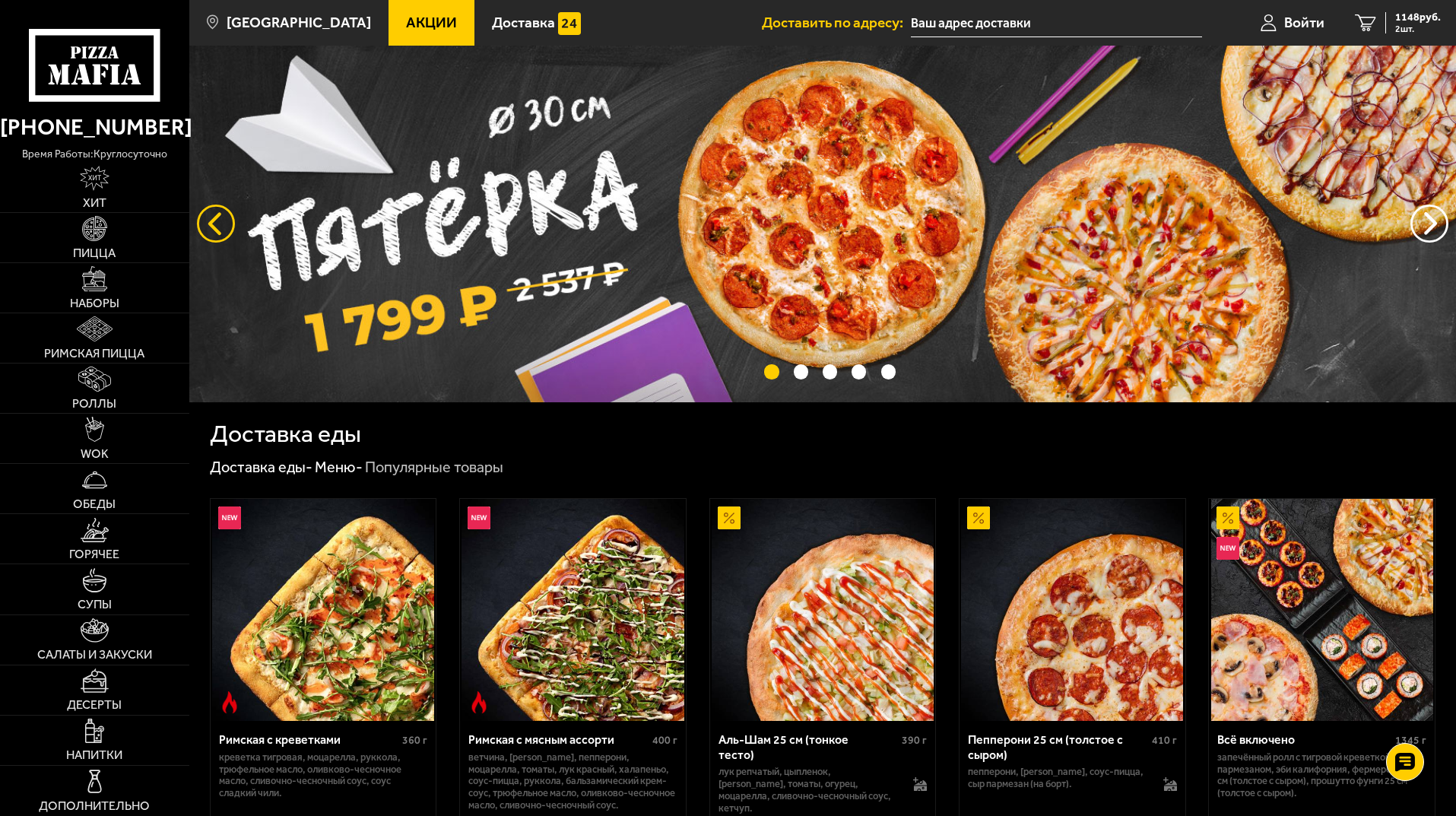
click at [227, 226] on button "следующий" at bounding box center [216, 224] width 38 height 38
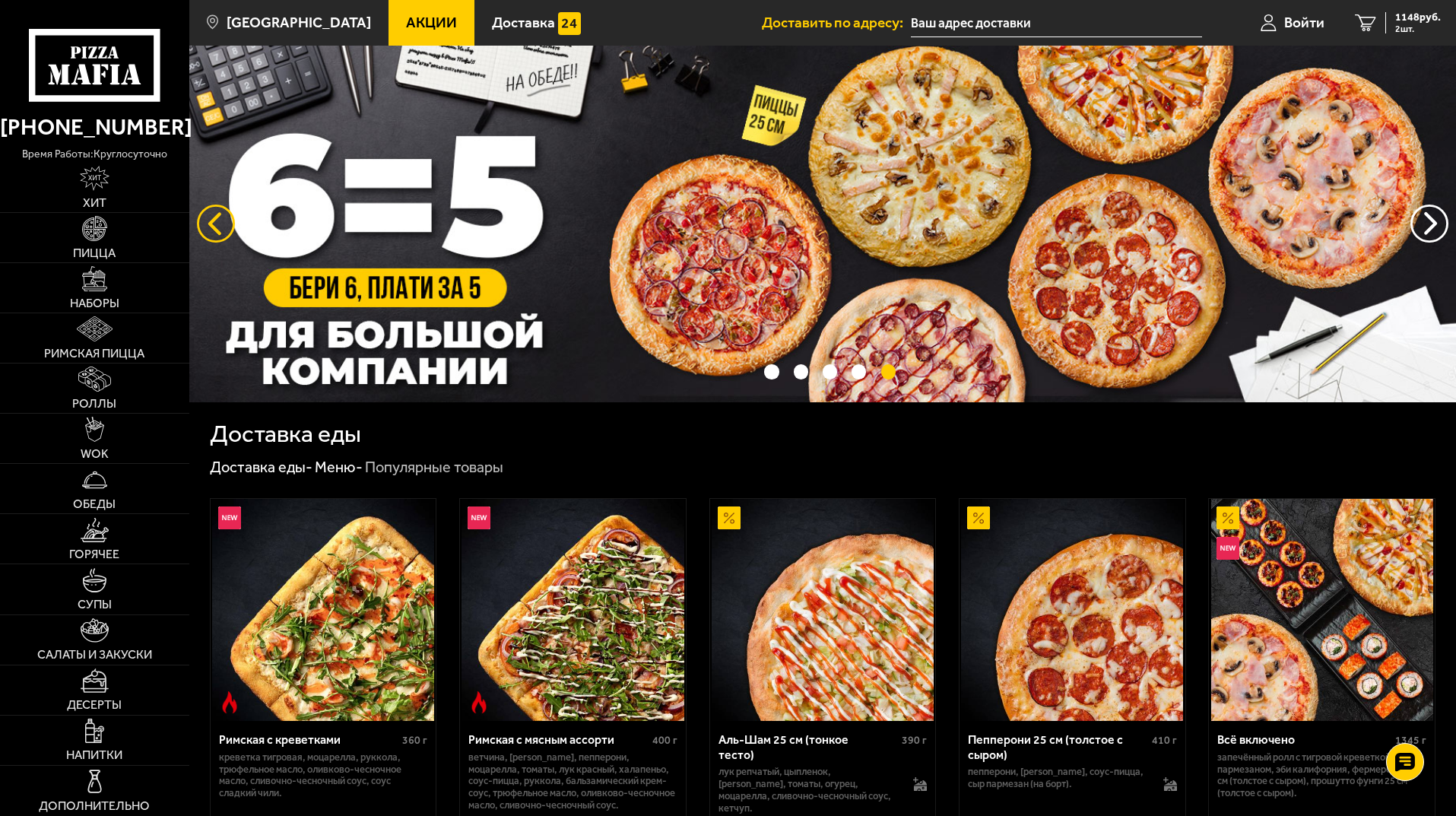
click at [227, 226] on button "следующий" at bounding box center [216, 224] width 38 height 38
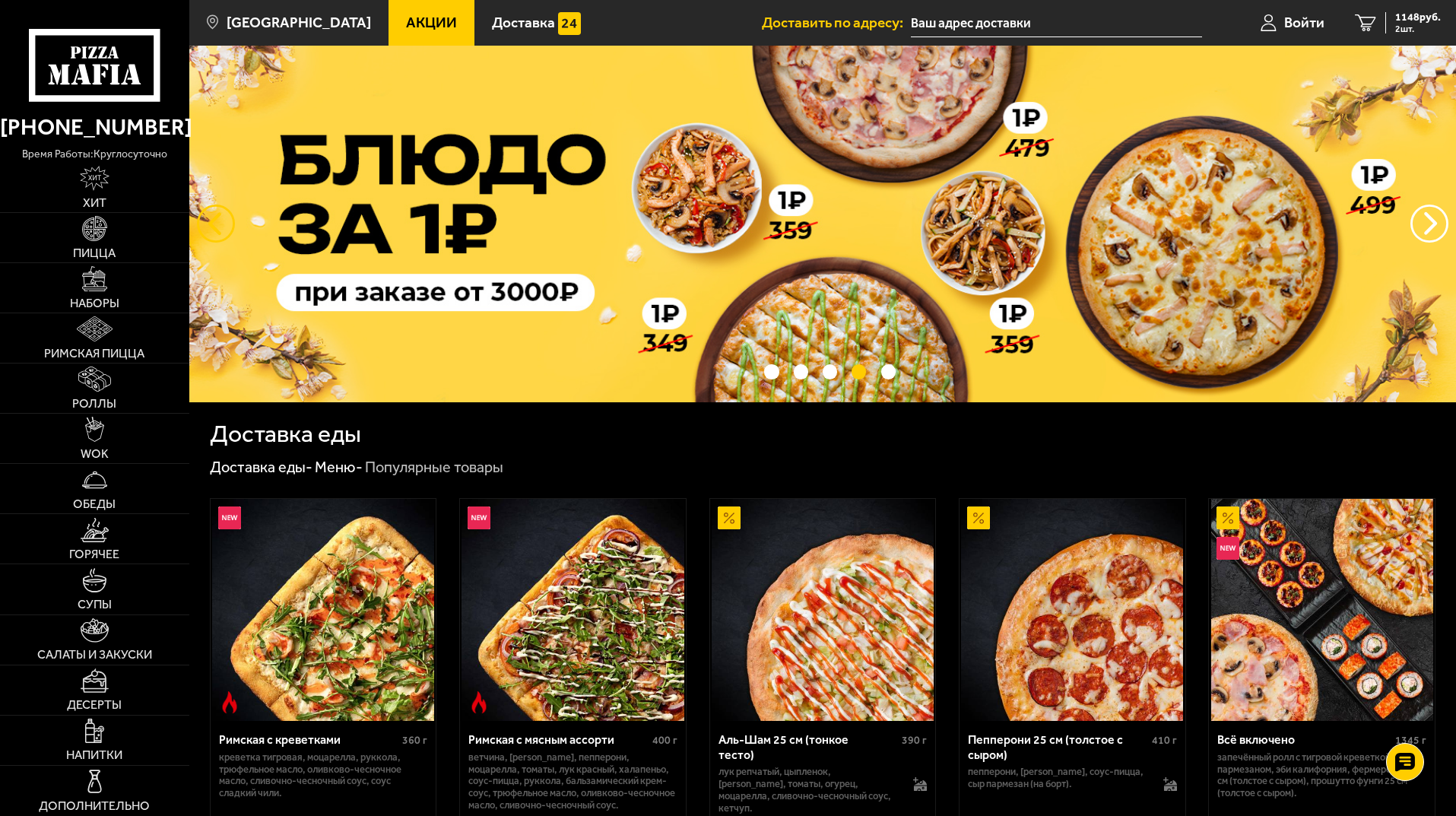
click at [227, 226] on button "следующий" at bounding box center [216, 224] width 38 height 38
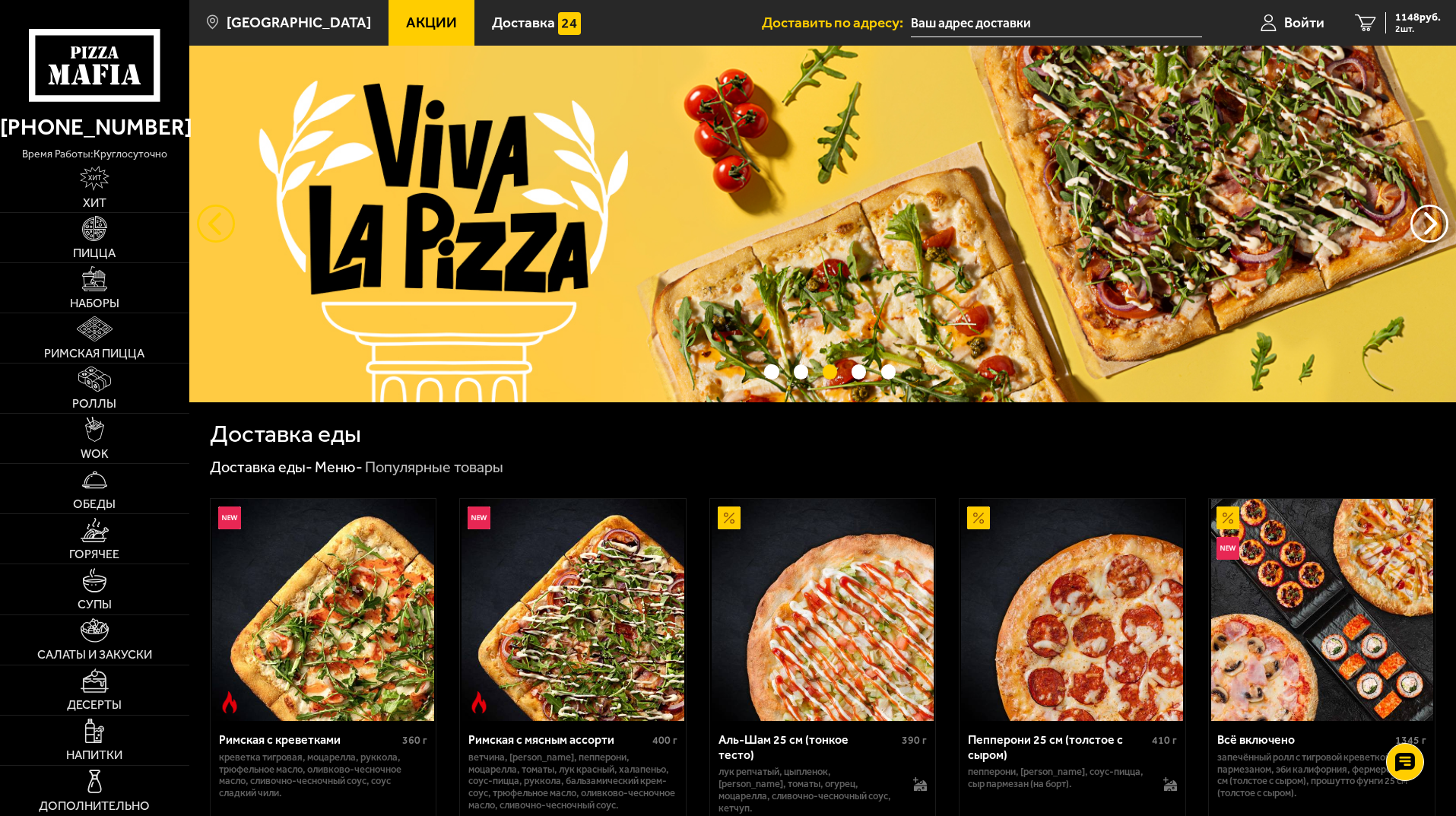
click at [227, 226] on button "следующий" at bounding box center [216, 224] width 38 height 38
click at [105, 237] on img at bounding box center [95, 229] width 25 height 25
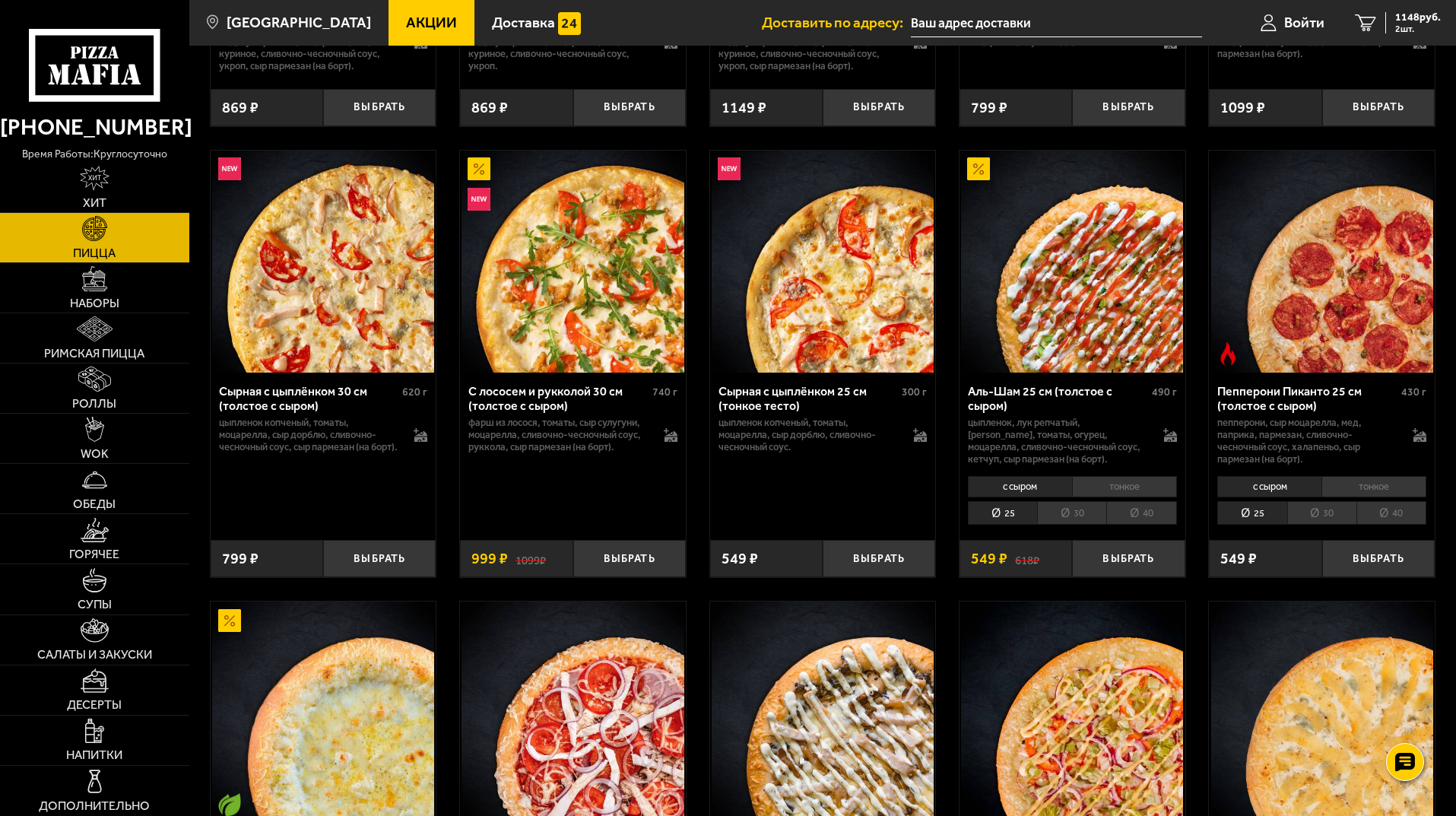
scroll to position [3269, 0]
